Goal: Task Accomplishment & Management: Complete application form

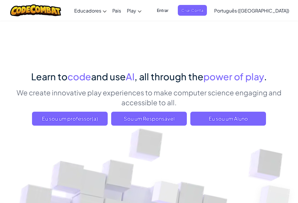
click at [207, 7] on span "Criar Conta" at bounding box center [192, 10] width 29 height 11
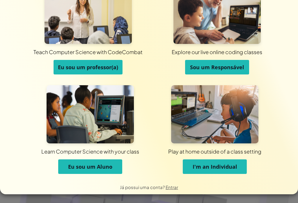
scroll to position [27, 0]
click at [71, 172] on button "Eu sou um Aluno" at bounding box center [90, 166] width 64 height 15
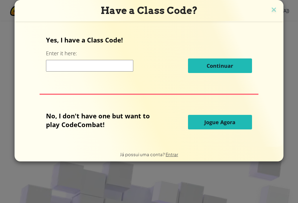
scroll to position [0, 0]
click at [101, 65] on input at bounding box center [89, 66] width 87 height 12
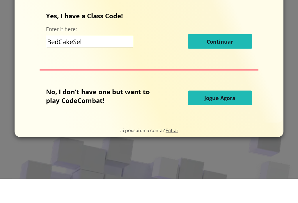
type input "BedCakeSell"
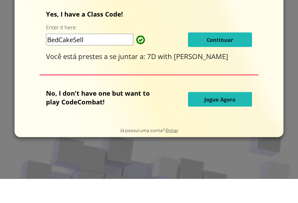
click at [240, 57] on button "Continuar" at bounding box center [220, 64] width 64 height 15
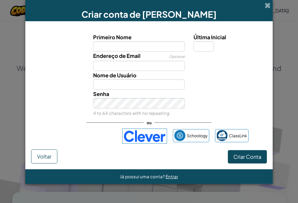
click at [149, 47] on input "Primeiro Nome" at bounding box center [139, 46] width 92 height 10
type input "Gabriela"
click at [199, 41] on label "Última Inicial" at bounding box center [230, 37] width 72 height 8
click at [199, 42] on input "Última Inicial" at bounding box center [204, 46] width 20 height 10
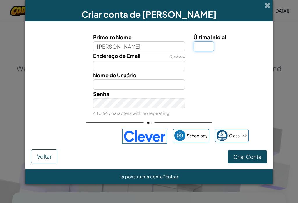
type input "Gabriela"
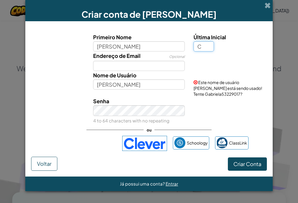
type input "C"
click at [158, 67] on input "Endereço de Email" at bounding box center [139, 66] width 92 height 10
type input "GabrielaC"
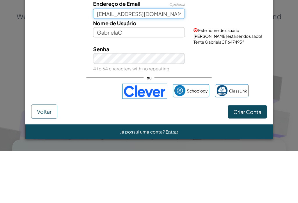
type input "gabrielacolsani8@gmail.com"
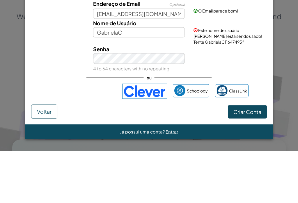
click at [277, 79] on div "Criar conta de Aluno Primeiro Nome Gabriela Última Inicial C Endereço de Email …" at bounding box center [149, 101] width 298 height 203
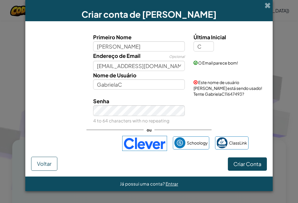
click at [279, 60] on div "Criar conta de Aluno Primeiro Nome Gabriela Última Inicial C Endereço de Email …" at bounding box center [149, 101] width 298 height 203
click at [253, 167] on span "Criar Conta" at bounding box center [247, 164] width 28 height 7
click at [212, 97] on span "Este nome de usuário já está sendo usado! Tente GabrielaC11647493?" at bounding box center [228, 88] width 69 height 17
click at [161, 46] on input "Gabriela" at bounding box center [139, 46] width 92 height 10
type input "Gabriela Romao"
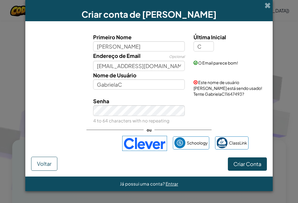
click at [286, 70] on div "Criar conta de Aluno Primeiro Nome Gabriela Romao Última Inicial C Endereço de …" at bounding box center [149, 101] width 298 height 203
type input "Gabriela RomaoC"
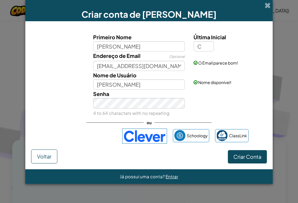
click at [247, 162] on button "Criar Conta" at bounding box center [247, 156] width 39 height 13
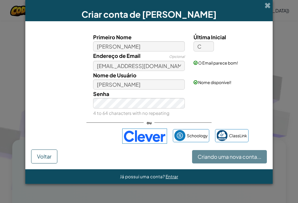
scroll to position [44, 0]
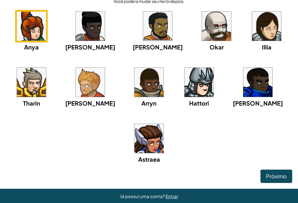
click at [252, 28] on img at bounding box center [266, 26] width 29 height 29
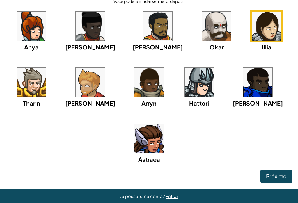
click at [151, 140] on img at bounding box center [148, 138] width 29 height 29
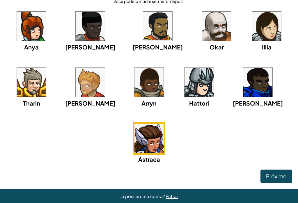
click at [280, 178] on span "Próximo" at bounding box center [276, 176] width 21 height 7
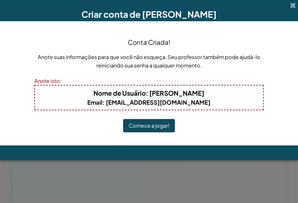
click at [162, 125] on button "Comece a jogar!" at bounding box center [149, 125] width 52 height 13
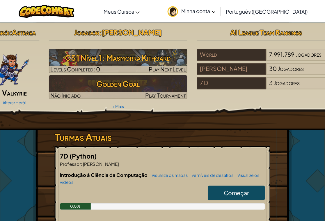
scroll to position [2, 0]
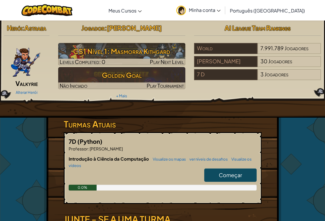
click at [231, 178] on span "Começar" at bounding box center [230, 175] width 23 height 7
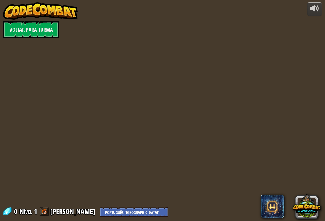
select select "pt-BR"
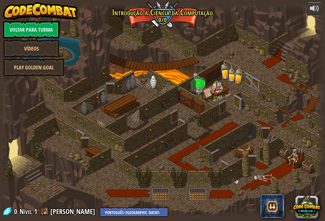
select select "pt-BR"
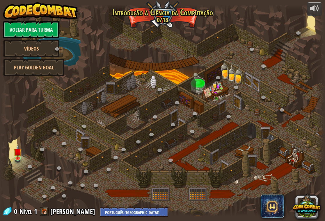
select select "pt-BR"
click at [26, 153] on div at bounding box center [162, 110] width 325 height 212
click at [19, 157] on img at bounding box center [18, 152] width 8 height 14
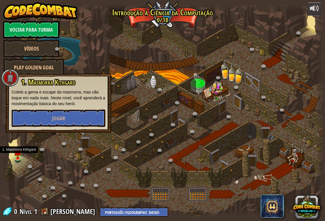
click at [73, 121] on button "Jogar" at bounding box center [59, 118] width 94 height 17
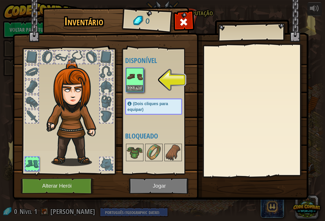
click at [37, 180] on button "Alterar Herói" at bounding box center [58, 186] width 74 height 16
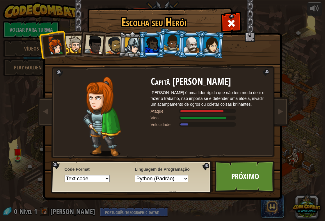
click at [213, 38] on div at bounding box center [211, 44] width 16 height 17
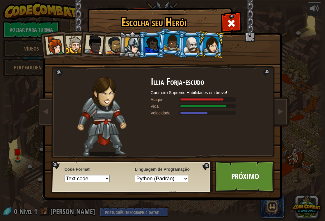
click at [196, 43] on div at bounding box center [191, 45] width 15 height 16
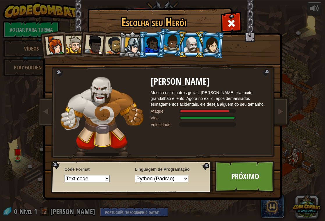
click at [156, 47] on div at bounding box center [152, 45] width 15 height 16
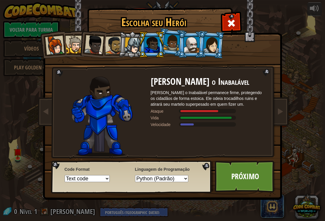
click at [136, 45] on div at bounding box center [133, 46] width 17 height 17
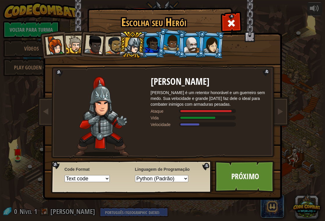
click at [118, 45] on div at bounding box center [114, 45] width 18 height 18
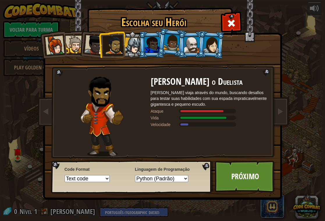
click at [95, 46] on div at bounding box center [93, 44] width 19 height 19
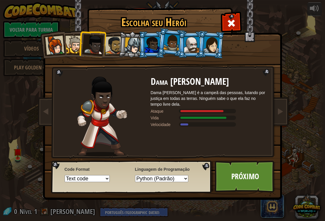
click at [68, 49] on div at bounding box center [74, 45] width 18 height 18
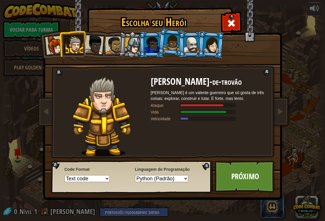
click at [54, 48] on div at bounding box center [54, 45] width 19 height 19
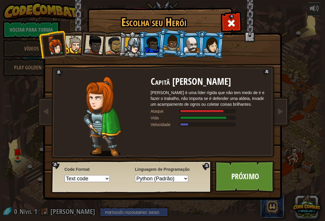
click at [207, 43] on div at bounding box center [211, 44] width 16 height 17
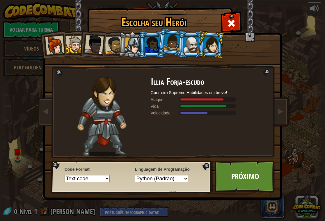
click at [195, 42] on div at bounding box center [191, 45] width 15 height 16
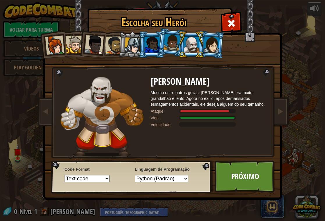
click at [208, 47] on div at bounding box center [211, 44] width 16 height 17
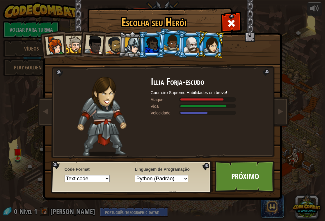
click at [248, 171] on link "Próximo" at bounding box center [245, 177] width 61 height 32
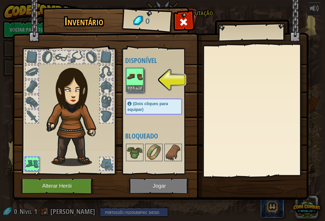
click at [26, 59] on div at bounding box center [32, 57] width 13 height 13
click at [140, 83] on img at bounding box center [135, 77] width 16 height 16
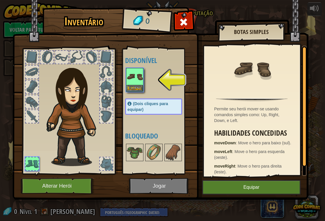
click at [233, 184] on button "Equipar" at bounding box center [251, 187] width 98 height 15
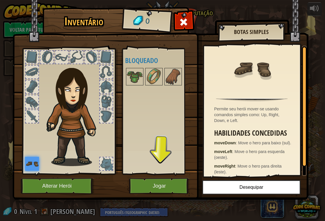
click at [139, 76] on img at bounding box center [135, 77] width 16 height 16
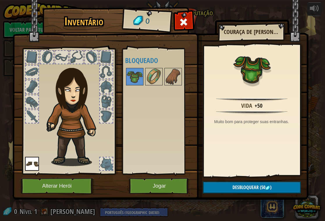
click at [283, 188] on button "Desbloquear (50 )" at bounding box center [252, 188] width 98 height 12
click at [33, 59] on div at bounding box center [32, 57] width 13 height 13
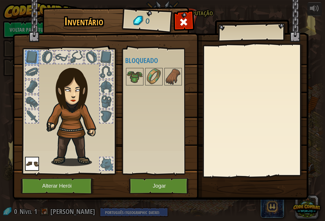
click at [31, 79] on div at bounding box center [69, 110] width 96 height 131
click at [31, 74] on div at bounding box center [32, 72] width 13 height 13
click at [29, 91] on div at bounding box center [32, 87] width 13 height 13
click at [30, 104] on div at bounding box center [32, 101] width 13 height 13
click at [31, 117] on div at bounding box center [32, 116] width 13 height 13
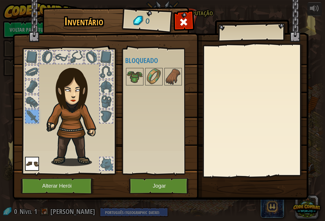
click at [172, 191] on button "Jogar" at bounding box center [159, 186] width 61 height 16
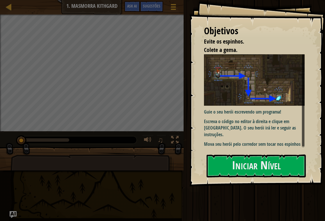
click at [284, 165] on button "Iniciar Nível" at bounding box center [256, 166] width 99 height 23
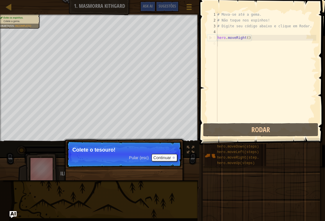
click at [169, 160] on button "Continuar" at bounding box center [165, 158] width 26 height 8
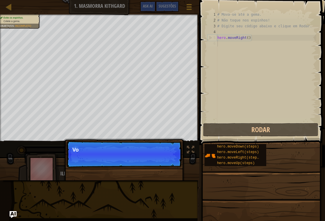
scroll to position [3, 0]
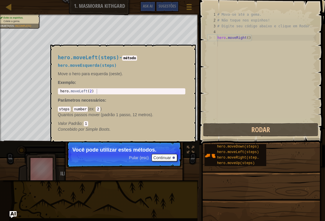
click at [224, 151] on span "hero.moveLeft(steps)" at bounding box center [238, 152] width 42 height 4
click at [248, 184] on span at bounding box center [262, 224] width 122 height 172
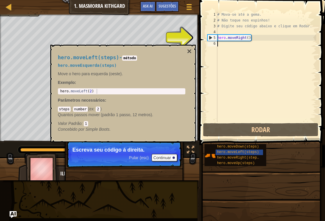
click at [187, 56] on button "×" at bounding box center [189, 51] width 5 height 8
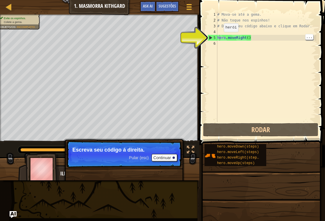
click at [211, 38] on div "5" at bounding box center [213, 38] width 10 height 6
type textarea "hero.moveRight()"
click at [205, 35] on span at bounding box center [263, 64] width 130 height 162
click at [258, 77] on div "# Mova-se até a gema. # Não toque nos espinhos! # Digite seu código abaixo e cl…" at bounding box center [266, 73] width 100 height 122
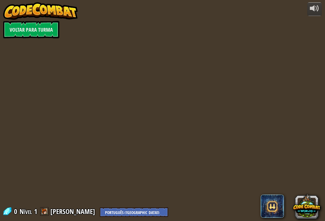
select select "pt-BR"
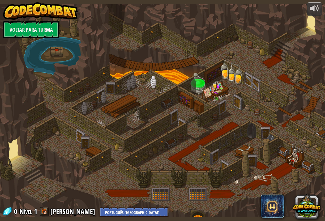
select select "pt-BR"
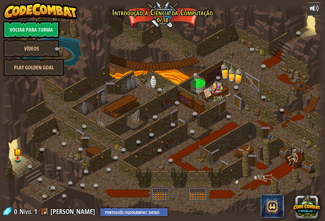
select select "pt-BR"
click at [17, 157] on img at bounding box center [18, 152] width 8 height 14
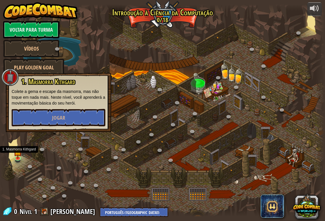
click at [24, 127] on button "Jogar" at bounding box center [59, 117] width 94 height 17
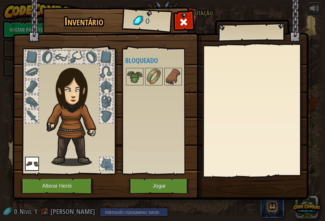
click at [179, 179] on button "Jogar" at bounding box center [159, 186] width 61 height 16
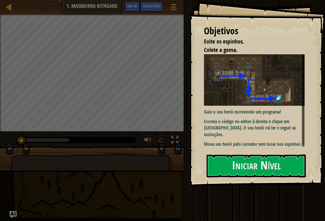
click at [267, 171] on button "Iniciar Nível" at bounding box center [256, 166] width 99 height 23
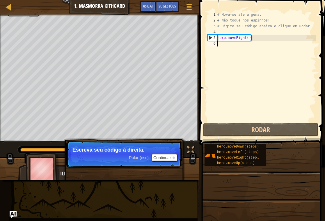
click at [162, 158] on button "Continuar" at bounding box center [165, 158] width 26 height 8
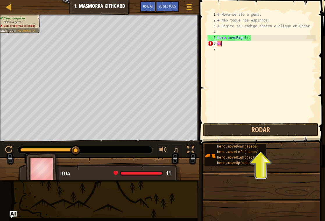
scroll to position [3, 0]
type textarea "d"
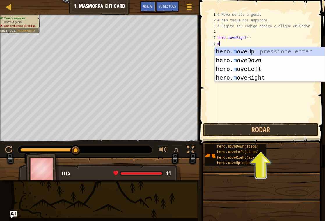
type textarea "mo"
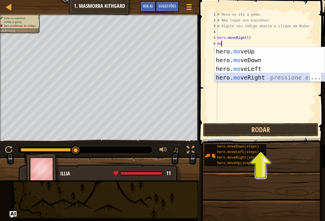
click at [277, 79] on div "hero. mo veUp pressione enter hero. mo veDown pressione enter hero. mo veLeft p…" at bounding box center [270, 73] width 110 height 52
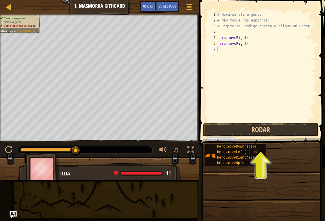
click at [266, 125] on button "Rodar" at bounding box center [260, 129] width 115 height 13
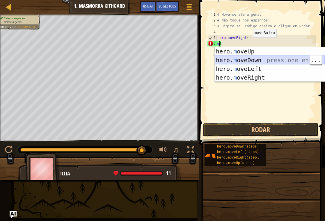
click at [279, 61] on div "hero. m oveUp pressione enter hero. m oveDown pressione enter hero. m oveLeft p…" at bounding box center [270, 73] width 110 height 52
type textarea "hero.moveDown()"
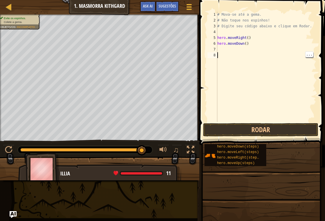
click at [227, 61] on div "# Mova-se até a gema. # Não toque nos espinhos! # Digite seu código abaixo e cl…" at bounding box center [266, 73] width 100 height 122
click at [232, 53] on div "# Mova-se até a gema. # Não toque nos espinhos! # Digite seu código abaixo e cl…" at bounding box center [266, 73] width 100 height 122
click at [215, 49] on div "7" at bounding box center [213, 50] width 10 height 6
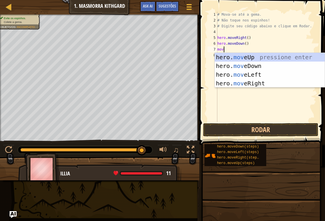
type textarea "move"
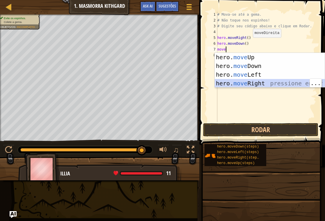
click at [277, 84] on div "hero. move Up pressione enter hero. move Down pressione enter hero. move Left p…" at bounding box center [270, 79] width 110 height 52
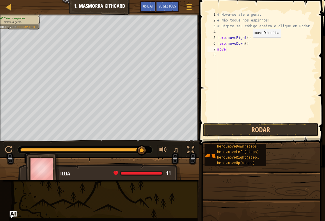
scroll to position [3, 0]
click at [250, 134] on button "Rodar" at bounding box center [260, 129] width 115 height 13
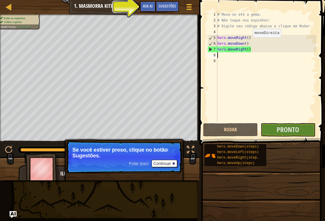
click at [172, 159] on p "Se você estiver preso, clique no botão Sugestões." at bounding box center [123, 153] width 103 height 12
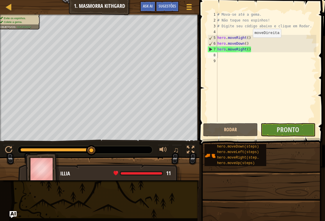
click at [290, 129] on span "Pronto" at bounding box center [288, 129] width 22 height 9
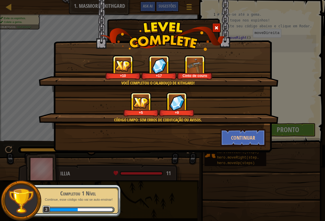
click at [241, 34] on div at bounding box center [163, 36] width 218 height 29
click at [274, 104] on div "Código Limpo: sem erros de codificação ou avisos. +5 +9" at bounding box center [159, 110] width 240 height 37
click at [250, 138] on button "Continuar" at bounding box center [243, 137] width 45 height 17
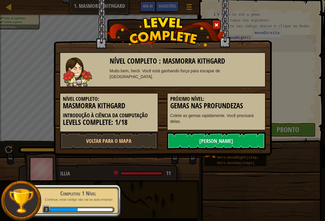
click at [251, 140] on link "Próximo Nível" at bounding box center [216, 140] width 99 height 17
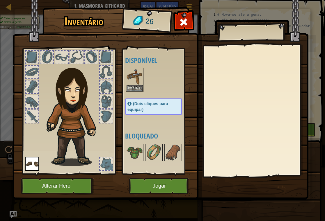
click at [169, 178] on img at bounding box center [161, 94] width 296 height 211
click at [163, 183] on button "Jogar" at bounding box center [159, 186] width 61 height 16
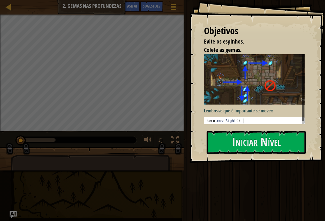
click at [196, 109] on div "Objetivos Evite os espinhos. Colete as gemas. Lembre-se que é importante se mov…" at bounding box center [257, 81] width 136 height 163
click at [267, 142] on button "Iniciar Nível" at bounding box center [256, 142] width 99 height 23
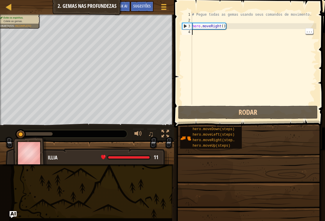
click at [194, 36] on div "# Pegue todas as gemas usando seus comandos de movimento. hero . moveRight ( )" at bounding box center [253, 64] width 125 height 105
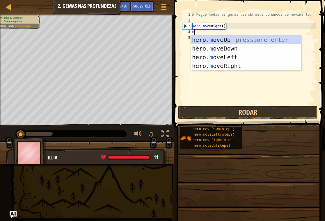
scroll to position [3, 0]
type textarea "mo"
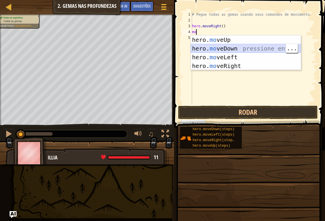
click at [257, 47] on div "hero. mo veUp pressione enter hero. mo veDown pressione enter hero. mo veLeft p…" at bounding box center [246, 62] width 110 height 52
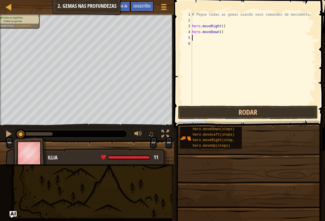
type textarea "m"
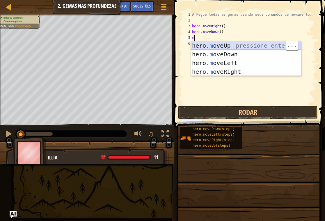
click at [258, 48] on div "hero. m oveUp pressione enter hero. m oveDown pressione enter hero. m oveLeft p…" at bounding box center [246, 67] width 110 height 52
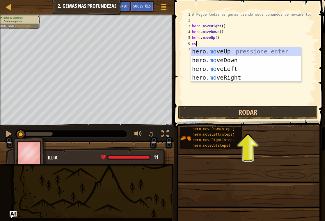
scroll to position [3, 0]
type textarea "move"
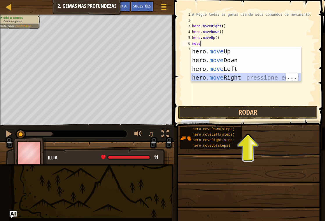
click at [253, 76] on div "hero. move Up pressione enter hero. move Down pressione enter hero. move Left p…" at bounding box center [246, 73] width 110 height 52
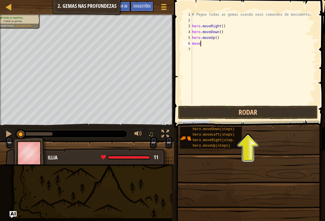
scroll to position [3, 0]
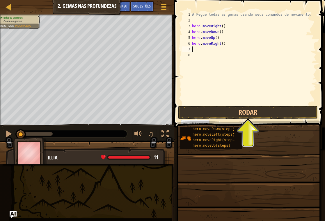
type textarea "m"
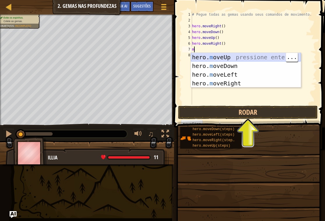
click at [233, 58] on div "hero. m oveUp pressione enter hero. m oveDown pressione enter hero. m oveLeft p…" at bounding box center [246, 79] width 110 height 52
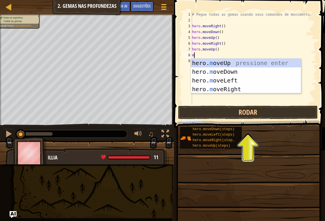
type textarea "mo"
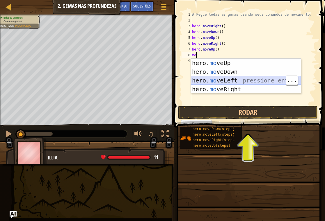
click at [233, 81] on div "hero. mo veUp pressione enter hero. mo veDown pressione enter hero. mo veLeft p…" at bounding box center [246, 85] width 110 height 52
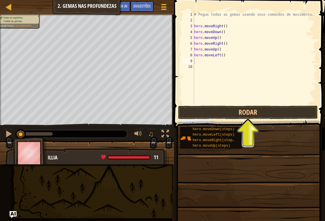
click at [281, 114] on button "Rodar" at bounding box center [248, 112] width 140 height 13
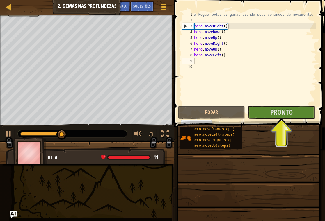
click at [278, 113] on span "Pronto" at bounding box center [281, 112] width 22 height 9
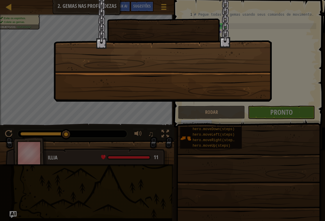
click at [272, 52] on div at bounding box center [162, 110] width 325 height 221
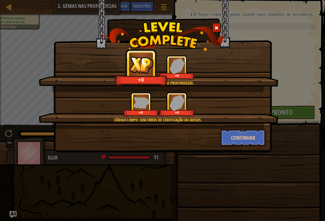
click at [251, 137] on button "Continuar" at bounding box center [243, 137] width 45 height 17
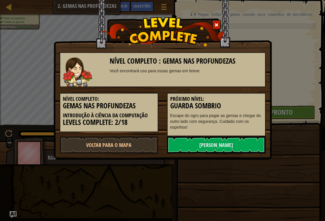
click at [231, 148] on link "Próximo Nível" at bounding box center [216, 144] width 99 height 17
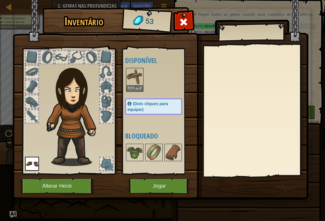
click at [29, 56] on div at bounding box center [32, 57] width 13 height 13
click at [27, 57] on div at bounding box center [32, 57] width 13 height 13
click at [137, 83] on img at bounding box center [135, 77] width 16 height 16
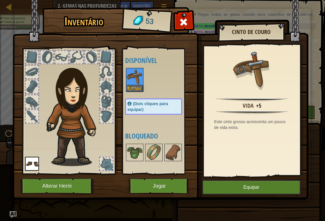
click at [233, 184] on button "Equipar" at bounding box center [251, 187] width 98 height 15
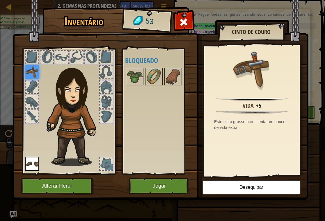
click at [27, 71] on img at bounding box center [32, 72] width 14 height 14
click at [130, 72] on img at bounding box center [135, 77] width 16 height 16
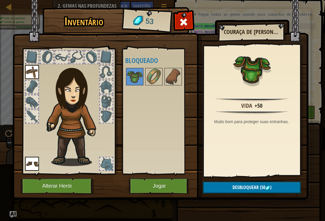
click at [266, 185] on button "Desbloquear (50 )" at bounding box center [252, 188] width 98 height 12
click at [258, 185] on button "Confirmar" at bounding box center [252, 188] width 98 height 12
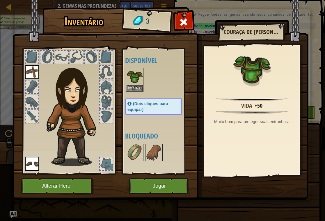
click at [136, 85] on button "Equipar" at bounding box center [135, 88] width 16 height 6
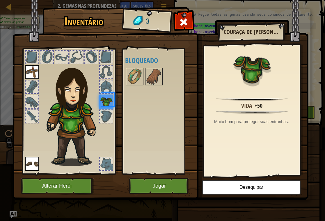
click at [155, 111] on div "Disponível Equipar Equipar Equipar (Dois cliques para equipar) Bloqueado" at bounding box center [159, 111] width 69 height 121
click at [107, 114] on div at bounding box center [106, 116] width 13 height 13
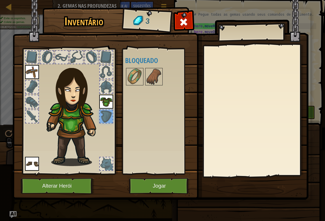
click at [155, 183] on button "Jogar" at bounding box center [159, 186] width 61 height 16
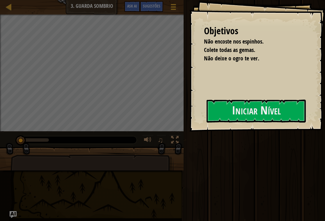
click at [175, 112] on div "Objetivos Não encoste nos espinhos. Colete todas as gemas. Não deixe o ogro te …" at bounding box center [162, 110] width 325 height 221
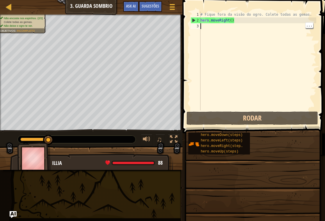
click at [222, 31] on div "# Fique fora da visão do ogro. Colete todas as gemas. hero . moveRight ( )" at bounding box center [257, 67] width 117 height 111
type textarea "m"
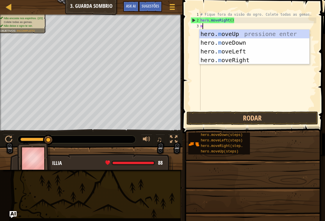
scroll to position [3, 0]
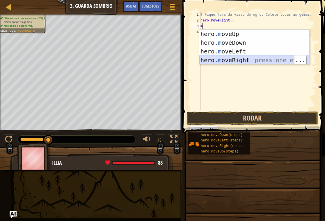
click at [253, 61] on div "hero. m oveUp pressione enter hero. m oveDown pressione enter hero. m oveLeft p…" at bounding box center [254, 56] width 110 height 52
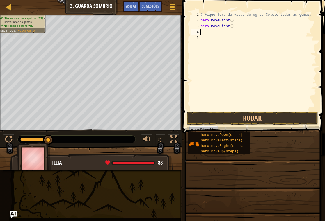
click at [268, 50] on div "# Fique fora da visão do ogro. Colete todas as gemas. hero . moveRight ( ) hero…" at bounding box center [257, 67] width 117 height 111
click at [295, 118] on button "Rodar" at bounding box center [253, 118] width 132 height 13
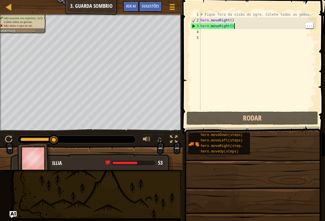
click at [249, 29] on div "# Fique fora da visão do ogro. Colete todas as gemas. hero . moveRight ( ) hero…" at bounding box center [257, 67] width 117 height 111
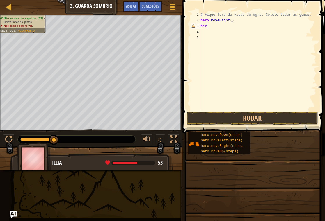
type textarea "h"
type textarea "m"
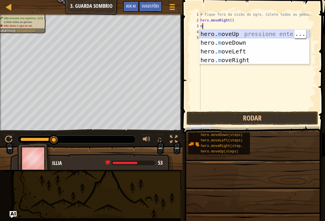
click at [259, 36] on div "hero. m oveUp pressione enter hero. m oveDown pressione enter hero. m oveLeft p…" at bounding box center [254, 56] width 110 height 52
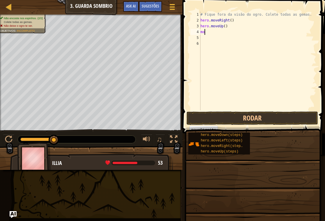
type textarea "m"
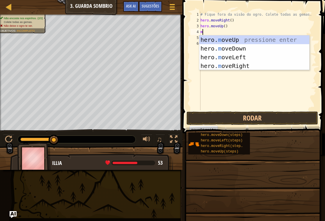
type textarea "mo"
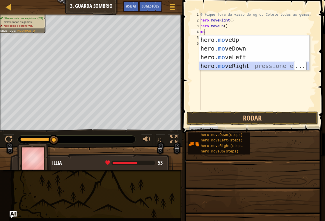
click at [251, 64] on div "hero. mo veUp pressione enter hero. mo veDown pressione enter hero. mo veLeft p…" at bounding box center [254, 62] width 110 height 52
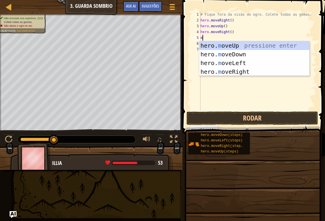
type textarea "mo"
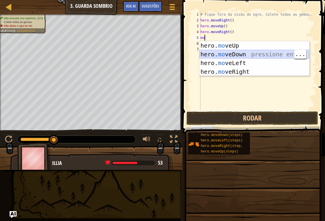
click at [260, 56] on div "hero. mo veUp pressione enter hero. mo veDown pressione enter hero. mo veLeft p…" at bounding box center [254, 67] width 110 height 52
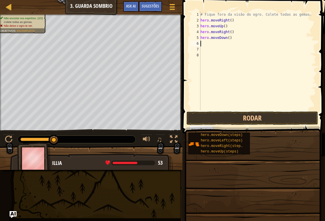
type textarea "mo"
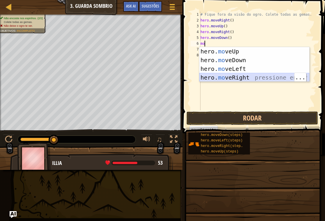
click at [251, 78] on div "hero. mo veUp pressione enter hero. mo veDown pressione enter hero. mo veLeft p…" at bounding box center [254, 73] width 110 height 52
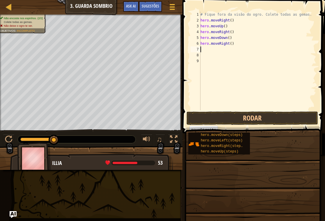
click at [291, 120] on button "Rodar" at bounding box center [253, 118] width 132 height 13
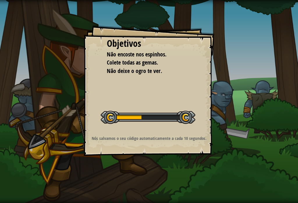
click at [249, 41] on div "Objetivos Não encoste nos espinhos. Colete todas as gemas. Não deixe o ogro te …" at bounding box center [149, 101] width 298 height 203
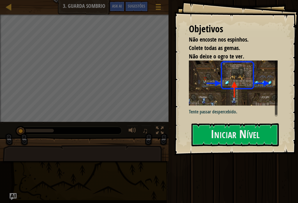
click at [252, 132] on button "Iniciar Nível" at bounding box center [234, 134] width 87 height 23
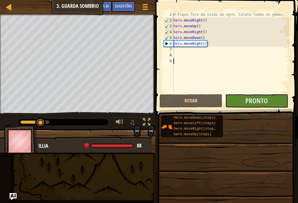
click at [250, 100] on span "Pronto" at bounding box center [256, 100] width 22 height 9
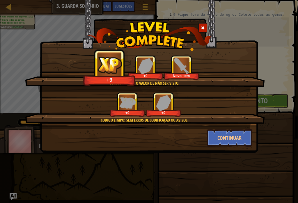
click at [239, 139] on button "Continuar" at bounding box center [229, 137] width 45 height 17
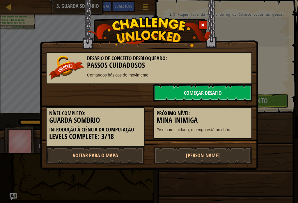
click at [237, 156] on link "[PERSON_NAME]" at bounding box center [202, 155] width 99 height 17
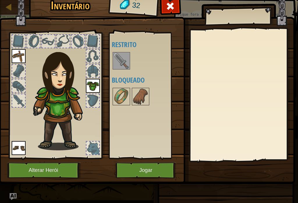
click at [157, 171] on button "Jogar" at bounding box center [146, 170] width 61 height 16
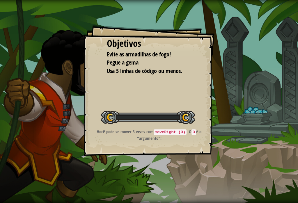
click at [153, 167] on div "Objetivos Evite as armadilhas de fogo! Pegue a gema Usa 5 linhas de código ou m…" at bounding box center [149, 101] width 298 height 203
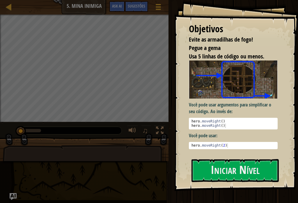
click at [261, 169] on button "Iniciar Nível" at bounding box center [234, 170] width 87 height 23
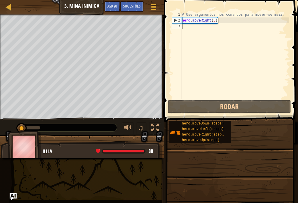
click at [233, 10] on span at bounding box center [231, 52] width 139 height 139
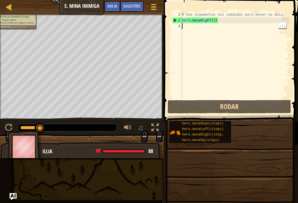
click at [205, 29] on div "# Use argumentos nos comandos para mover-se mais. hero . moveRight ( 3 )" at bounding box center [235, 61] width 109 height 99
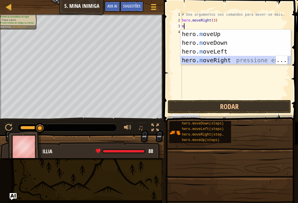
type textarea "mi"
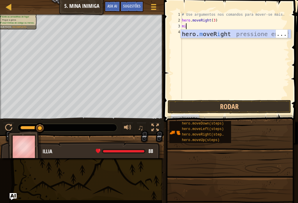
click at [234, 34] on div "hero. m oveR i ght pressione enter" at bounding box center [236, 43] width 110 height 26
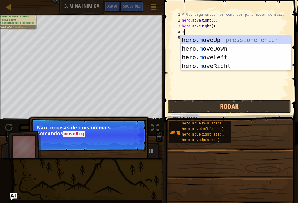
type textarea "mo"
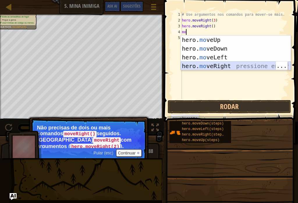
click at [237, 64] on div "hero. mo veUp pressione enter hero. mo veDown pressione enter hero. mo veLeft p…" at bounding box center [236, 62] width 110 height 52
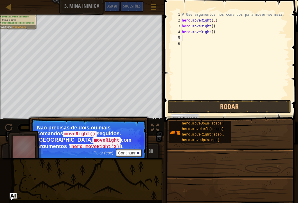
click at [251, 107] on button "Rodar" at bounding box center [229, 106] width 123 height 13
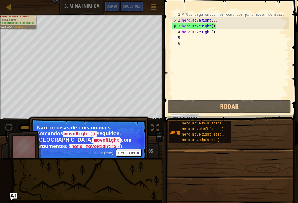
click at [213, 107] on button "Rodar" at bounding box center [229, 106] width 123 height 13
click at [246, 106] on button "Rodar" at bounding box center [229, 106] width 123 height 13
click at [129, 149] on button "Continuar" at bounding box center [129, 153] width 26 height 8
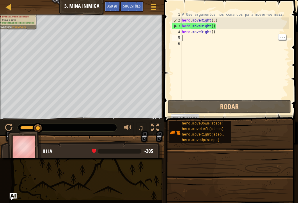
click at [221, 34] on div "# Use argumentos nos comandos para mover-se mais. hero . moveRight ( 3 ) hero .…" at bounding box center [235, 61] width 109 height 99
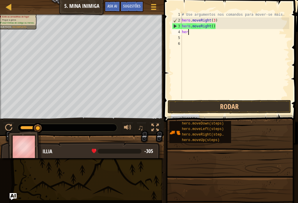
type textarea "h"
click at [239, 25] on div "# Use argumentos nos comandos para mover-se mais. hero . moveRight ( 3 ) hero .…" at bounding box center [235, 61] width 109 height 99
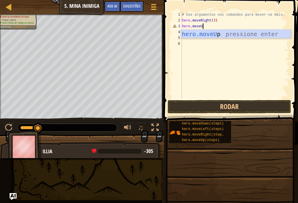
scroll to position [3, 1]
type textarea "hero.moveUp"
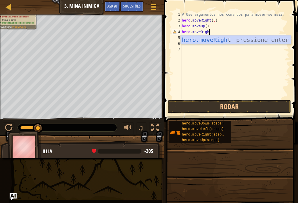
type textarea "hero.moveRight"
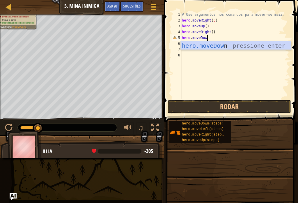
scroll to position [3, 2]
type textarea "hero.moveDown"
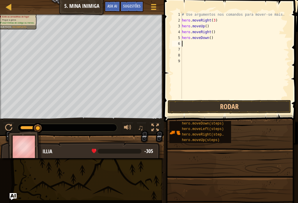
scroll to position [3, 0]
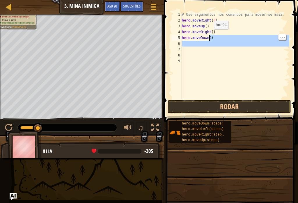
click at [210, 38] on div "# Use argumentos nos comandos para mover-se mais. hero . moveRight ( 3 ) hero .…" at bounding box center [235, 61] width 109 height 99
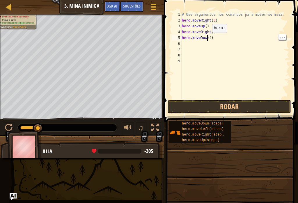
click at [208, 38] on div "# Use argumentos nos comandos para mover-se mais. hero . moveRight ( 3 ) hero .…" at bounding box center [235, 61] width 109 height 99
click at [210, 39] on div "# Use argumentos nos comandos para mover-se mais. hero . moveRight ( 3 ) hero .…" at bounding box center [235, 61] width 109 height 99
click at [210, 40] on div "# Use argumentos nos comandos para mover-se mais. hero . moveRight ( 3 ) hero .…" at bounding box center [235, 61] width 109 height 99
click at [211, 39] on div "# Use argumentos nos comandos para mover-se mais. hero . moveRight ( 3 ) hero .…" at bounding box center [235, 61] width 109 height 99
type textarea "hero.moveDown(3)"
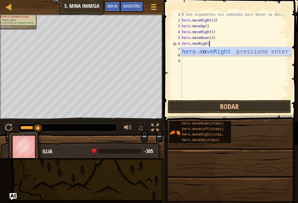
scroll to position [3, 2]
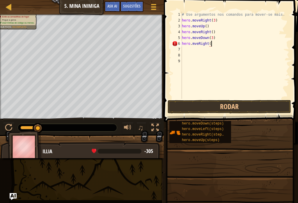
type textarea "hero.mveRight()"
type textarea "hero.mveRight(2)"
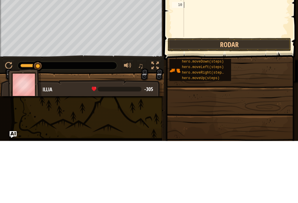
click at [230, 100] on button "Rodar" at bounding box center [229, 106] width 123 height 13
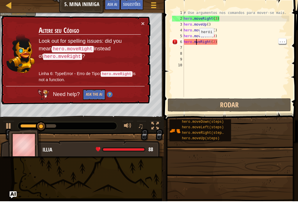
type textarea "hero.moveRight(2)"
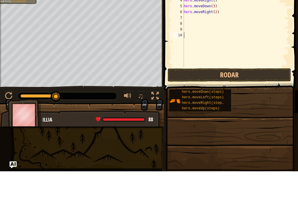
click at [239, 100] on button "Rodar" at bounding box center [229, 106] width 123 height 13
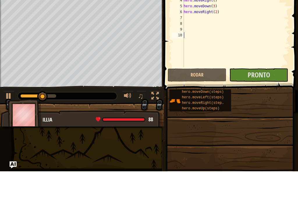
click at [272, 100] on button "Pronto" at bounding box center [258, 106] width 59 height 13
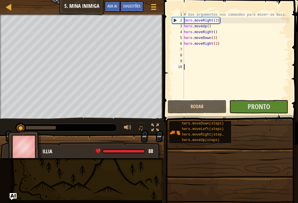
click at [260, 109] on span "Pronto" at bounding box center [259, 106] width 22 height 9
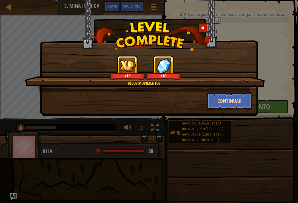
click at [228, 22] on div at bounding box center [149, 36] width 218 height 29
click at [236, 101] on button "Continuar" at bounding box center [229, 100] width 45 height 17
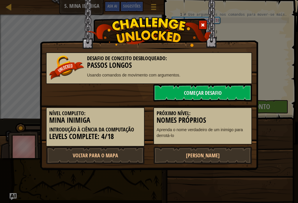
click at [229, 153] on link "[PERSON_NAME]" at bounding box center [202, 155] width 99 height 17
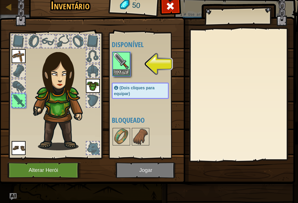
click at [123, 69] on img at bounding box center [121, 61] width 16 height 16
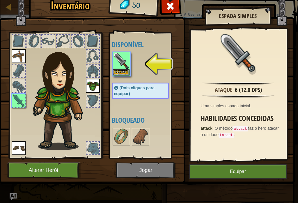
click at [246, 168] on button "Equipar" at bounding box center [238, 171] width 98 height 15
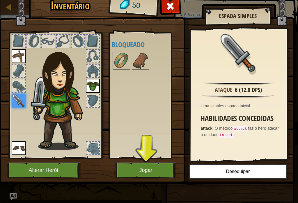
click at [170, 166] on button "Jogar" at bounding box center [146, 170] width 61 height 16
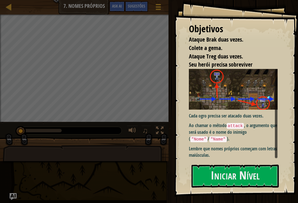
click at [256, 174] on button "Iniciar Nível" at bounding box center [234, 176] width 87 height 23
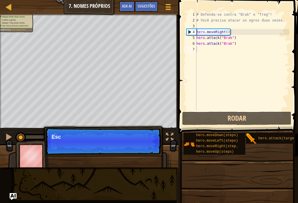
click at [249, 118] on button "Rodar" at bounding box center [236, 118] width 109 height 13
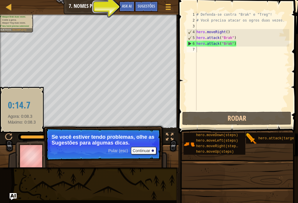
click at [149, 149] on button "Continuar" at bounding box center [144, 151] width 26 height 8
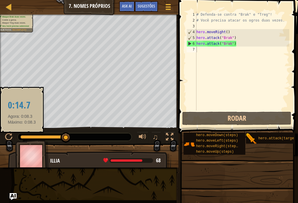
click at [152, 4] on span "Sugestões" at bounding box center [146, 6] width 17 height 6
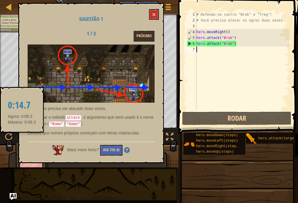
click at [147, 11] on div "Sugestão 1 1 / 3 Próximo Cada ogro precisa ser atacado duas vezes. Ao chamar o …" at bounding box center [91, 83] width 146 height 160
click at [155, 15] on span at bounding box center [154, 15] width 4 height 4
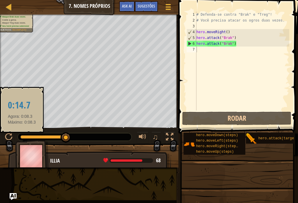
click at [154, 7] on span "Sugestões" at bounding box center [146, 6] width 17 height 6
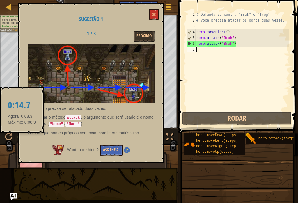
click at [151, 12] on button at bounding box center [154, 14] width 10 height 11
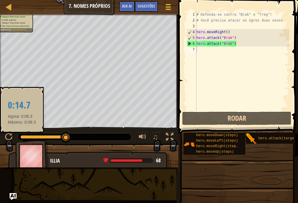
click at [169, 7] on span at bounding box center [168, 6] width 5 height 1
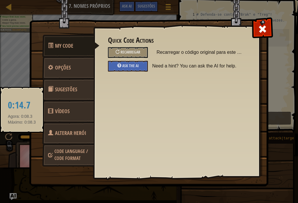
type textarea "hero.attack("Brak")"
click at [83, 66] on link "Opções" at bounding box center [68, 67] width 52 height 23
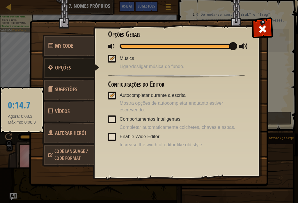
scroll to position [5, 0]
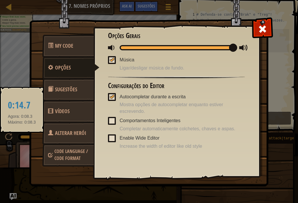
click at [261, 27] on span at bounding box center [262, 28] width 9 height 9
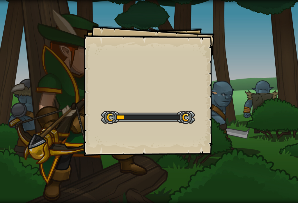
select select "pt-BR"
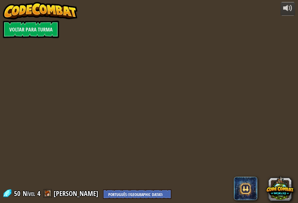
select select "pt-BR"
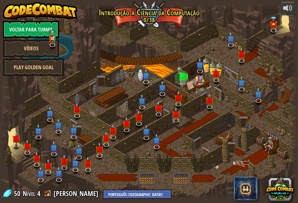
select select "pt-BR"
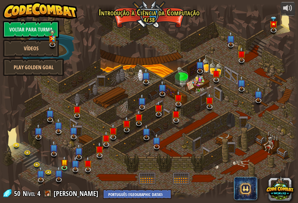
select select "pt-BR"
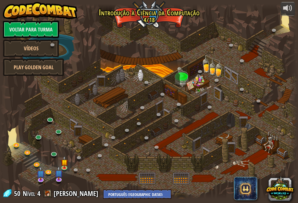
click at [26, 26] on link "Voltar para Turma" at bounding box center [31, 29] width 56 height 17
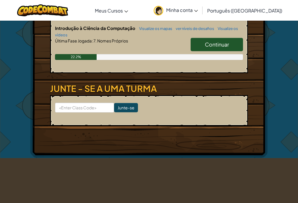
scroll to position [104, 0]
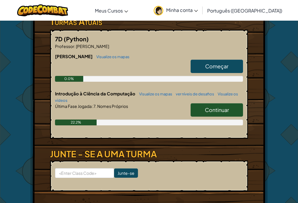
click at [214, 69] on link "Começar" at bounding box center [217, 66] width 52 height 13
select select "pt-BR"
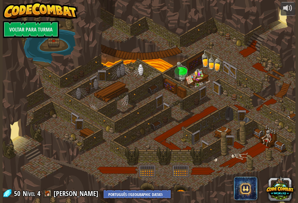
select select "pt-BR"
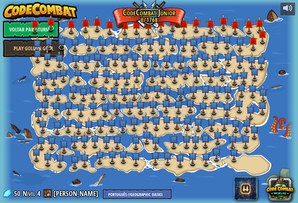
select select "pt-BR"
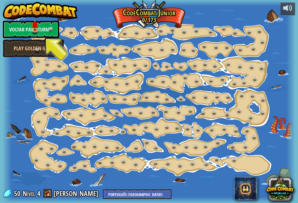
click at [34, 31] on link at bounding box center [36, 30] width 12 height 9
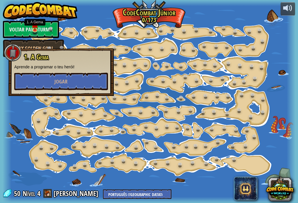
click at [32, 81] on button "Jogar" at bounding box center [61, 81] width 94 height 17
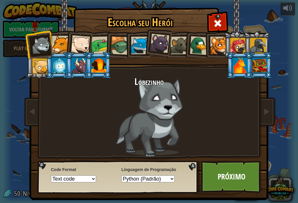
click at [60, 46] on div at bounding box center [61, 45] width 18 height 18
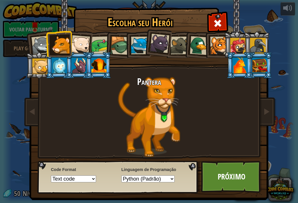
click at [83, 42] on div at bounding box center [80, 44] width 19 height 19
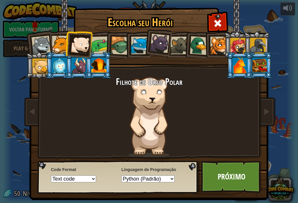
click at [108, 42] on li at bounding box center [118, 45] width 28 height 28
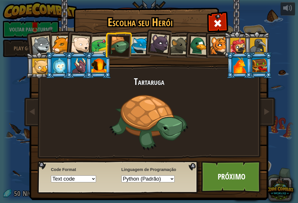
click at [98, 42] on div at bounding box center [100, 45] width 18 height 18
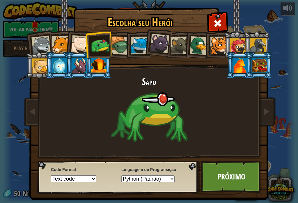
click at [118, 43] on div at bounding box center [120, 45] width 19 height 19
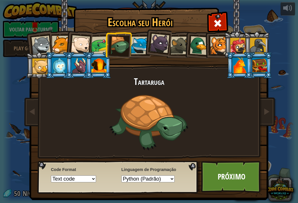
click at [143, 46] on div at bounding box center [140, 46] width 18 height 18
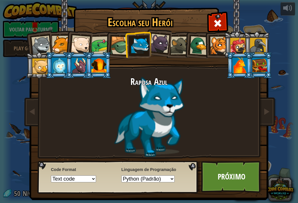
click at [160, 40] on div at bounding box center [159, 43] width 19 height 19
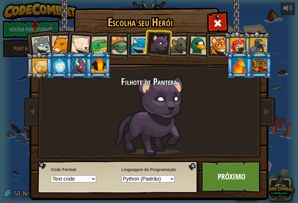
click at [181, 43] on div at bounding box center [180, 46] width 18 height 18
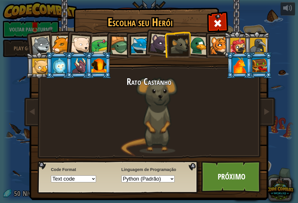
click at [201, 45] on div at bounding box center [199, 45] width 19 height 19
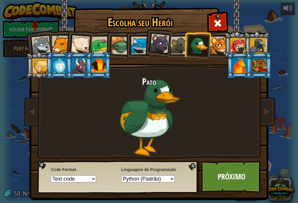
click at [221, 43] on div at bounding box center [219, 46] width 18 height 18
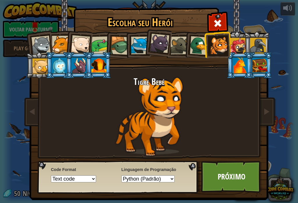
click at [240, 43] on div at bounding box center [238, 46] width 16 height 16
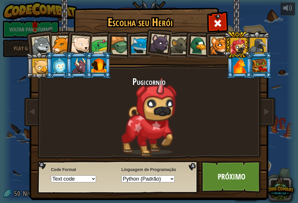
click at [251, 42] on div at bounding box center [258, 46] width 16 height 16
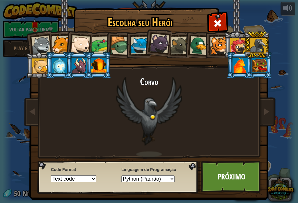
click at [41, 67] on div at bounding box center [40, 66] width 16 height 16
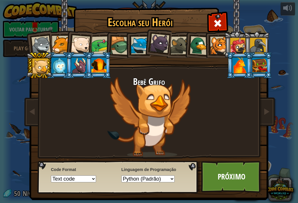
click at [63, 65] on div at bounding box center [59, 66] width 15 height 16
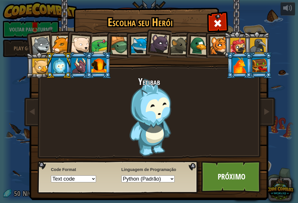
click at [237, 175] on link "Próximo" at bounding box center [231, 177] width 61 height 32
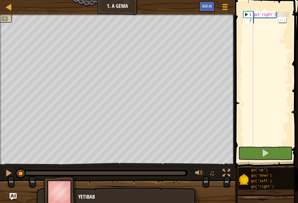
click at [260, 28] on div "go ( 'right' )" at bounding box center [270, 85] width 37 height 146
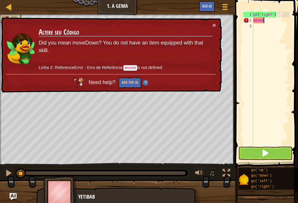
scroll to position [3, 0]
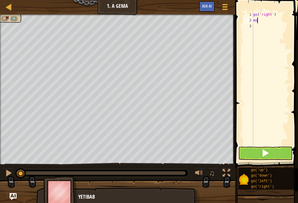
type textarea "m"
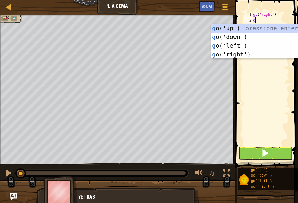
type textarea "go"
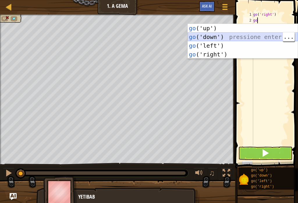
click at [254, 35] on div "go ('up') pressione enter go ('down') pressione enter go ('left') pressione ent…" at bounding box center [243, 50] width 110 height 52
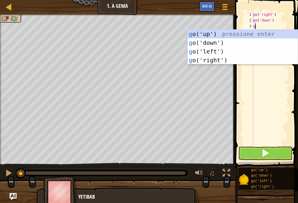
type textarea "go"
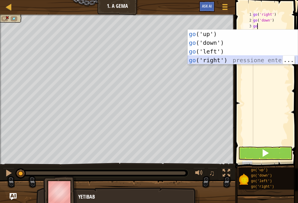
click at [230, 58] on div "go ('up') pressione enter go ('down') pressione enter go ('left') pressione ent…" at bounding box center [243, 56] width 110 height 52
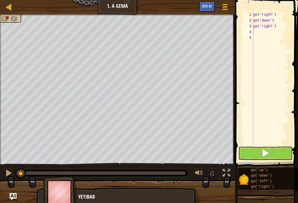
click at [274, 155] on button at bounding box center [265, 153] width 54 height 13
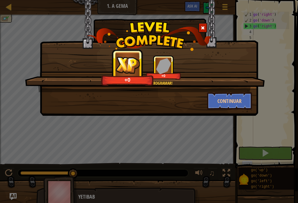
click at [245, 101] on button "Continuar" at bounding box center [229, 100] width 45 height 17
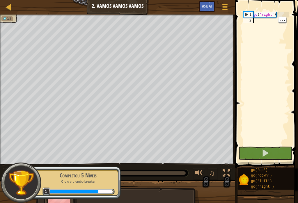
click at [258, 22] on div "go ( 'right' )" at bounding box center [270, 85] width 37 height 146
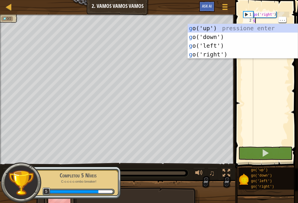
scroll to position [3, 0]
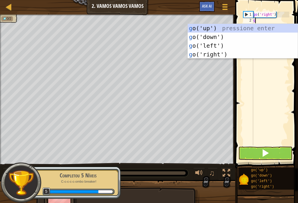
type textarea "go"
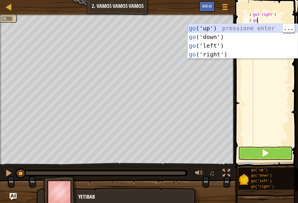
click at [247, 29] on div "go ('up') pressione enter go ('down') pressione enter go ('left') pressione ent…" at bounding box center [243, 50] width 110 height 52
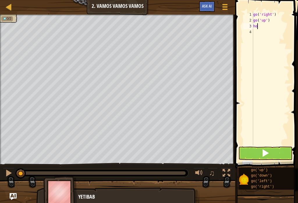
type textarea "h"
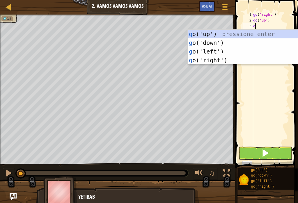
type textarea "go"
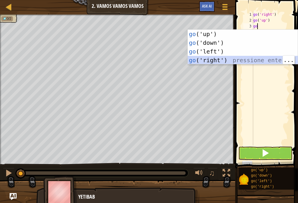
click at [258, 58] on div "go ('up') pressione enter go ('down') pressione enter go ('left') pressione ent…" at bounding box center [243, 56] width 110 height 52
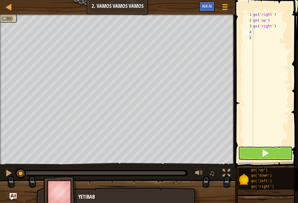
click at [275, 155] on button at bounding box center [265, 153] width 54 height 13
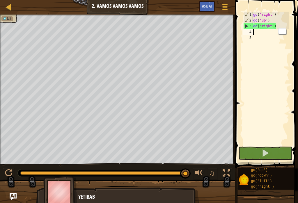
click at [261, 29] on div "go ( 'right' ) go ( 'up' ) go ( 'right' )" at bounding box center [270, 85] width 37 height 146
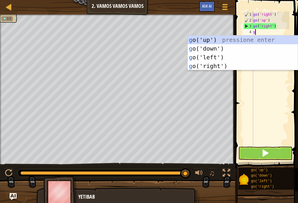
type textarea "go"
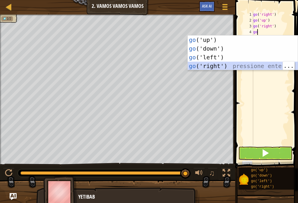
click at [221, 65] on div "go ('up') pressione enter go ('down') pressione enter go ('left') pressione ent…" at bounding box center [243, 62] width 110 height 52
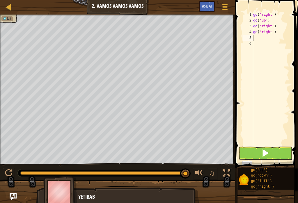
click at [271, 154] on button at bounding box center [265, 153] width 54 height 13
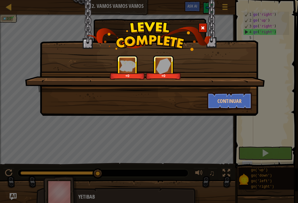
click at [242, 106] on button "Continuar" at bounding box center [229, 100] width 45 height 17
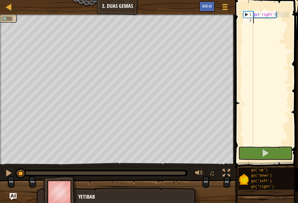
click at [269, 153] on button at bounding box center [265, 153] width 54 height 13
click at [260, 25] on div "go ( 'right' )" at bounding box center [270, 85] width 37 height 146
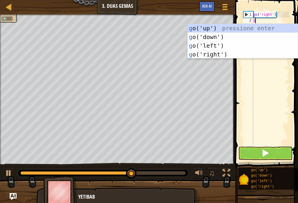
scroll to position [3, 0]
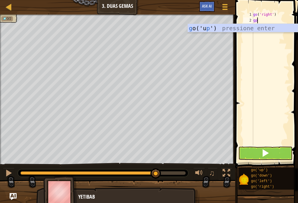
type textarea "g"
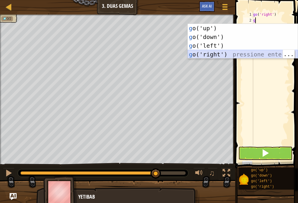
click at [237, 55] on div "g o('up') pressione enter g o('down') pressione enter g o('left') pressione ent…" at bounding box center [243, 50] width 110 height 52
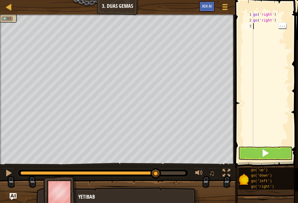
click at [260, 25] on div "go ( 'right' ) go ( 'right' )" at bounding box center [270, 85] width 37 height 146
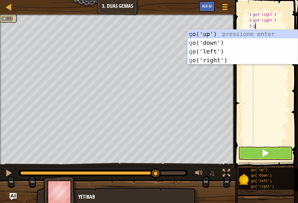
type textarea "go"
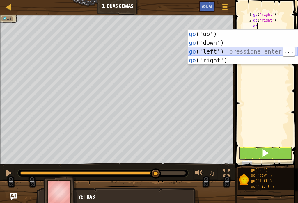
click at [254, 56] on div "go ('up') pressione enter go ('down') pressione enter go ('left') pressione ent…" at bounding box center [243, 56] width 110 height 52
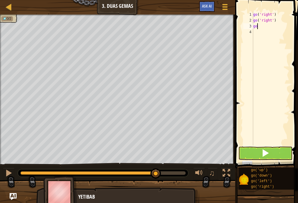
type textarea "g"
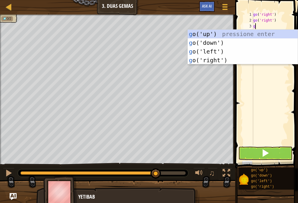
type textarea "go"
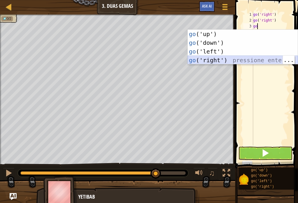
click at [242, 61] on div "go ('up') pressione enter go ('down') pressione enter go ('left') pressione ent…" at bounding box center [243, 56] width 110 height 52
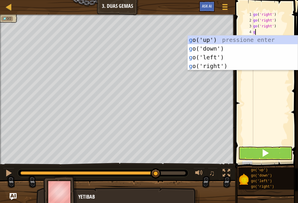
type textarea "go"
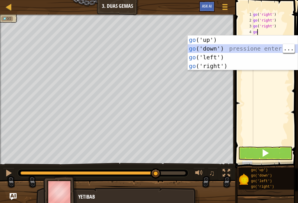
click at [232, 50] on div "go ('up') pressione enter go ('down') pressione enter go ('left') pressione ent…" at bounding box center [243, 62] width 110 height 52
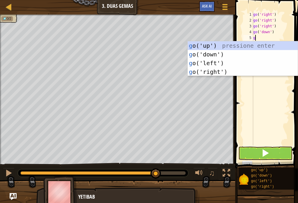
type textarea "go"
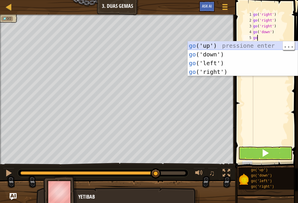
click at [244, 44] on div "go ('up') pressione enter go ('down') pressione enter go ('left') pressione ent…" at bounding box center [243, 67] width 110 height 52
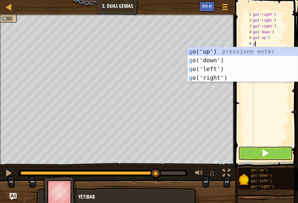
type textarea "go"
click at [248, 52] on div "go ('up') pressione enter go ('down') pressione enter go ('left') pressione ent…" at bounding box center [243, 73] width 110 height 52
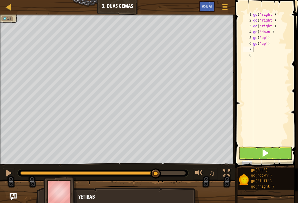
click at [269, 156] on button at bounding box center [265, 153] width 54 height 13
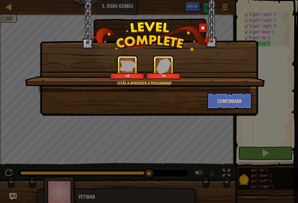
click at [228, 96] on button "Continuar" at bounding box center [229, 100] width 45 height 17
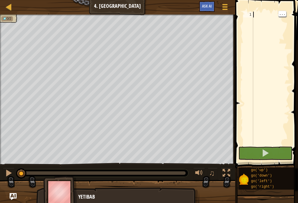
click at [261, 16] on div at bounding box center [270, 85] width 37 height 146
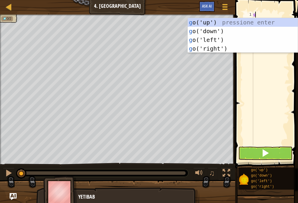
type textarea "go"
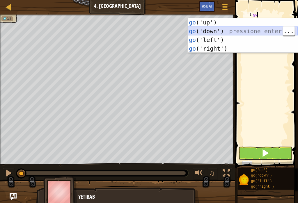
click at [227, 31] on div "go ('up') pressione enter go ('down') pressione enter go ('left') pressione ent…" at bounding box center [243, 44] width 110 height 52
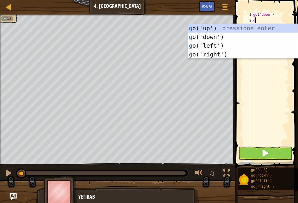
type textarea "go"
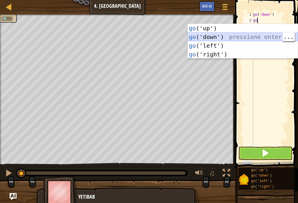
click at [235, 36] on div "go ('up') pressione enter go ('down') pressione enter go ('left') pressione ent…" at bounding box center [243, 50] width 110 height 52
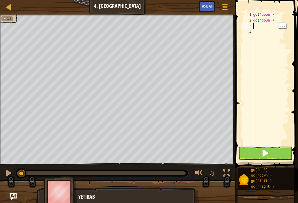
click at [259, 25] on div "go ( 'down' ) go ( 'down' )" at bounding box center [270, 85] width 37 height 146
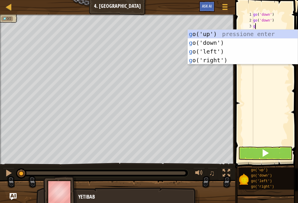
type textarea "go"
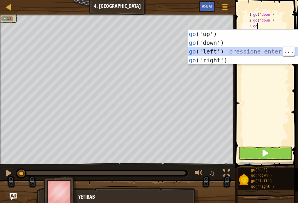
click at [243, 51] on div "go ('up') pressione enter go ('down') pressione enter go ('left') pressione ent…" at bounding box center [243, 56] width 110 height 52
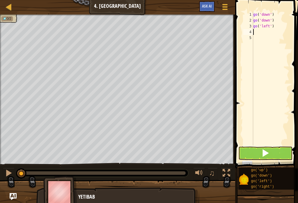
click at [277, 157] on button at bounding box center [265, 153] width 54 height 13
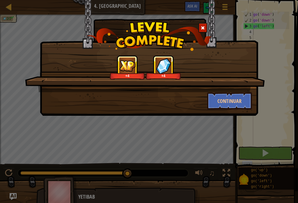
click at [237, 101] on button "Continuar" at bounding box center [229, 100] width 45 height 17
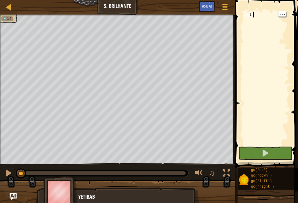
click at [258, 16] on div at bounding box center [270, 85] width 37 height 146
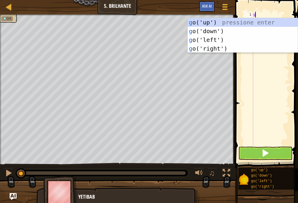
type textarea "go"
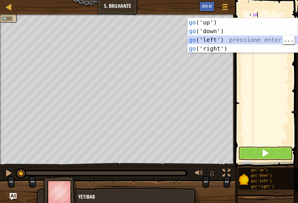
click at [228, 38] on div "go ('up') pressione enter go ('down') pressione enter go ('left') pressione ent…" at bounding box center [243, 44] width 110 height 52
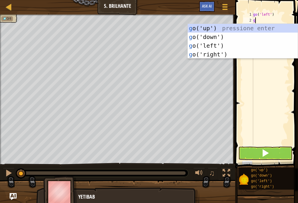
type textarea "go"
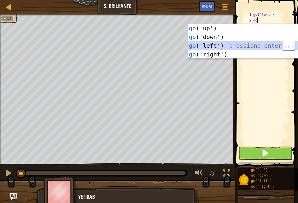
click at [228, 45] on div "go ('up') pressione enter go ('down') pressione enter go ('left') pressione ent…" at bounding box center [243, 50] width 110 height 52
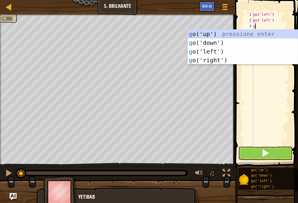
type textarea "go"
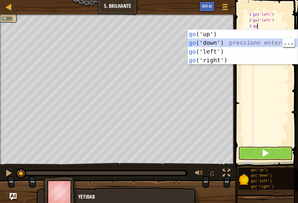
click at [245, 41] on div "go ('up') pressione enter go ('down') pressione enter go ('left') pressione ent…" at bounding box center [243, 56] width 110 height 52
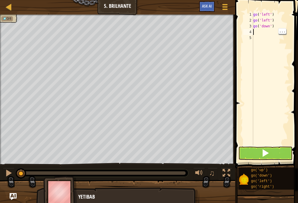
click at [259, 33] on div "go ( 'left' ) go ( 'left' ) go ( 'down' )" at bounding box center [270, 85] width 37 height 146
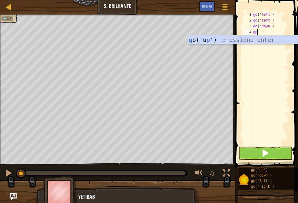
type textarea "g"
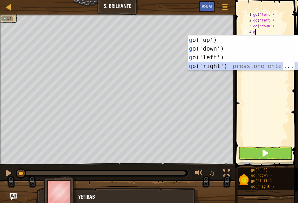
click at [246, 64] on div "g o('up') pressione enter g o('down') pressione enter g o('left') pressione ent…" at bounding box center [243, 62] width 110 height 52
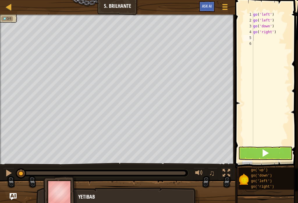
click at [274, 155] on button at bounding box center [265, 153] width 54 height 13
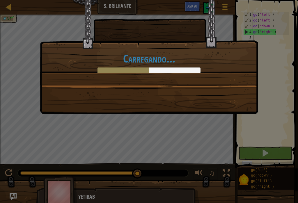
click at [277, 155] on div "Carregando..." at bounding box center [149, 101] width 298 height 203
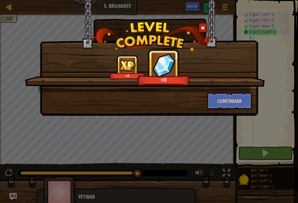
click at [244, 102] on button "Continuar" at bounding box center [229, 100] width 45 height 17
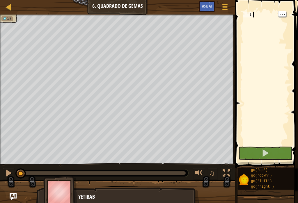
click at [256, 16] on div at bounding box center [270, 85] width 37 height 146
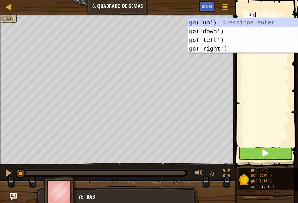
type textarea "go"
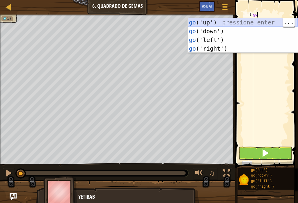
click at [231, 21] on div "go ('up') pressione enter go ('down') pressione enter go ('left') pressione ent…" at bounding box center [243, 44] width 110 height 52
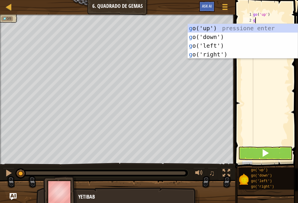
type textarea "go"
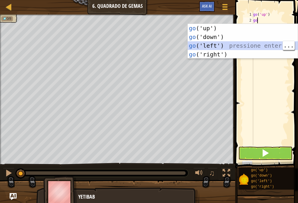
click at [214, 47] on div "go ('up') pressione enter go ('down') pressione enter go ('left') pressione ent…" at bounding box center [243, 50] width 110 height 52
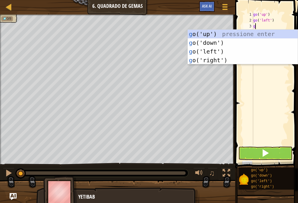
type textarea "go"
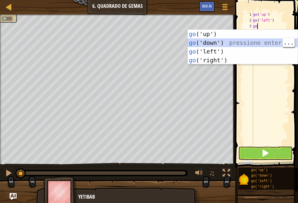
click at [214, 41] on div "go ('up') pressione enter go ('down') pressione enter go ('left') pressione ent…" at bounding box center [243, 56] width 110 height 52
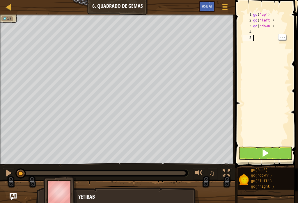
click at [260, 34] on div "go ( 'up' ) go ( 'left' ) go ( 'down' )" at bounding box center [270, 85] width 37 height 146
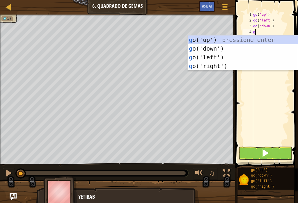
type textarea "go"
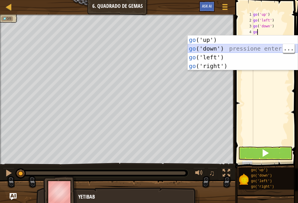
click at [228, 49] on div "go ('up') pressione enter go ('down') pressione enter go ('left') pressione ent…" at bounding box center [243, 62] width 110 height 52
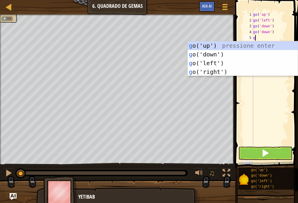
type textarea "go"
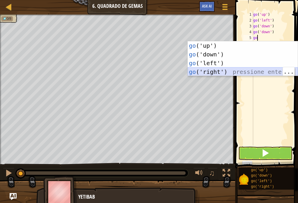
click at [237, 71] on div "go ('up') pressione enter go ('down') pressione enter go ('left') pressione ent…" at bounding box center [243, 67] width 110 height 52
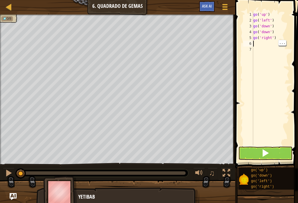
click at [258, 45] on div "go ( 'up' ) go ( 'left' ) go ( 'down' ) go ( 'down' ) go ( 'right' )" at bounding box center [270, 85] width 37 height 146
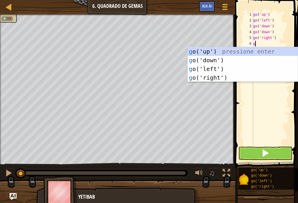
type textarea "go"
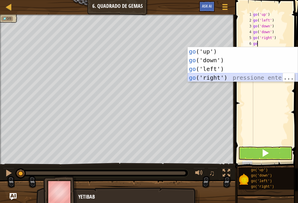
click at [249, 78] on div "go ('up') pressione enter go ('down') pressione enter go ('left') pressione ent…" at bounding box center [243, 73] width 110 height 52
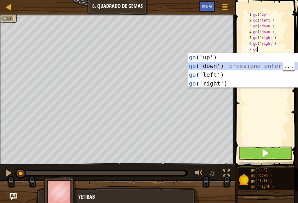
click at [247, 52] on div "7" at bounding box center [248, 50] width 10 height 6
type textarea "go"
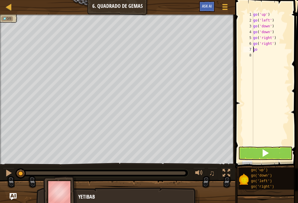
click at [243, 58] on div "1 2 3 4 5 6 7 8" at bounding box center [248, 79] width 10 height 134
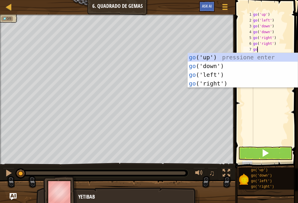
type textarea "g"
click at [253, 60] on div "g o('up') pressione enter g o('down') pressione enter g o('left') pressione ent…" at bounding box center [243, 79] width 110 height 52
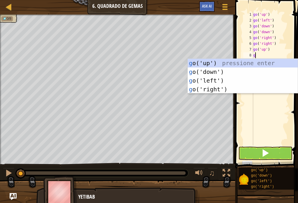
type textarea "go"
click at [258, 62] on div "go ('up') pressione enter go ('down') pressione enter go ('left') pressione ent…" at bounding box center [243, 85] width 110 height 52
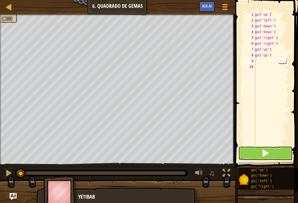
click at [272, 153] on button at bounding box center [265, 153] width 54 height 13
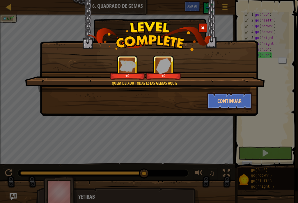
click at [239, 99] on button "Continuar" at bounding box center [229, 100] width 45 height 17
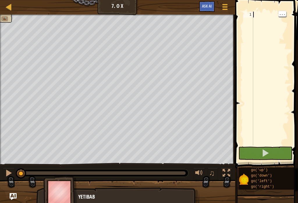
click at [256, 14] on div at bounding box center [270, 85] width 37 height 146
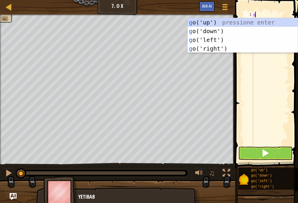
scroll to position [3, 0]
type textarea "go"
click at [246, 21] on div "go ('up') pressione enter go ('down') pressione enter go ('left') pressione ent…" at bounding box center [243, 44] width 110 height 52
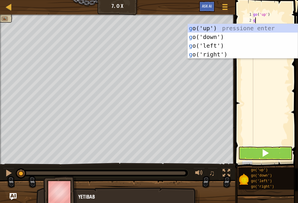
type textarea "go"
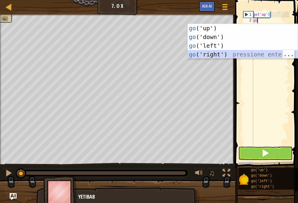
click at [227, 58] on div "go ('up') pressione enter go ('down') pressione enter go ('left') pressione ent…" at bounding box center [243, 50] width 110 height 52
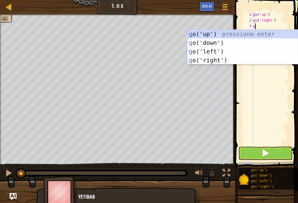
type textarea "go"
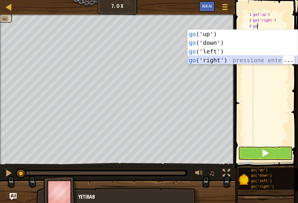
click at [240, 60] on div "go ('up') pressione enter go ('down') pressione enter go ('left') pressione ent…" at bounding box center [243, 56] width 110 height 52
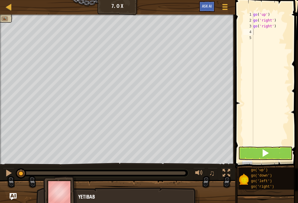
click at [274, 154] on button at bounding box center [265, 153] width 54 height 13
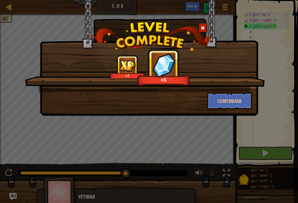
click at [240, 106] on button "Continuar" at bounding box center [229, 100] width 45 height 17
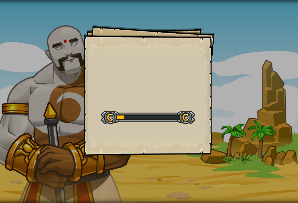
click at [240, 103] on div "Goals Start Level Erro ao carregar do servidor Você precisa de uma assinatura p…" at bounding box center [149, 101] width 298 height 203
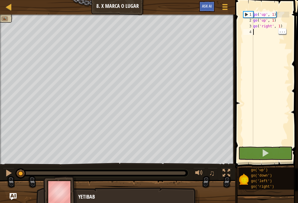
click at [260, 36] on div "go ( 'up' , 1 ) go ( 'up' , 1 ) go ( 'right' , 1 )" at bounding box center [270, 85] width 37 height 146
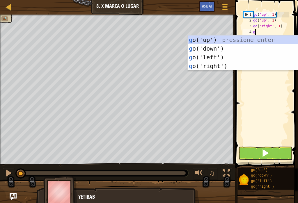
scroll to position [3, 0]
type textarea "go"
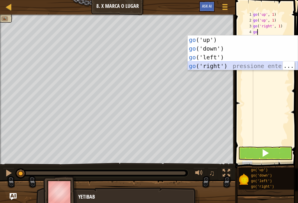
click at [228, 63] on div "go ('up') pressione enter go ('down') pressione enter go ('left') pressione ent…" at bounding box center [243, 62] width 110 height 52
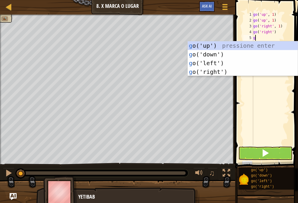
type textarea "go"
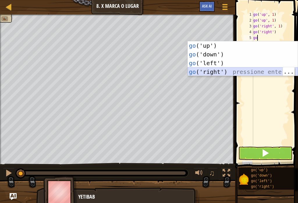
click at [234, 69] on div "go ('up') pressione enter go ('down') pressione enter go ('left') pressione ent…" at bounding box center [243, 67] width 110 height 52
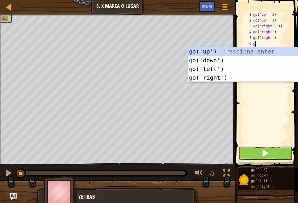
type textarea "go"
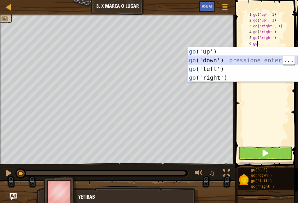
click at [232, 60] on div "go ('up') pressione enter go ('down') pressione enter go ('left') pressione ent…" at bounding box center [243, 73] width 110 height 52
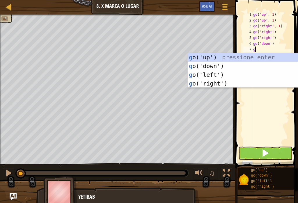
type textarea "go"
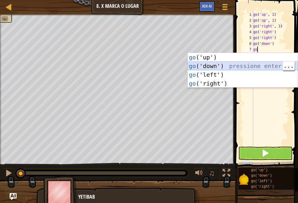
click at [228, 66] on div "go ('up') pressione enter go ('down') pressione enter go ('left') pressione ent…" at bounding box center [243, 79] width 110 height 52
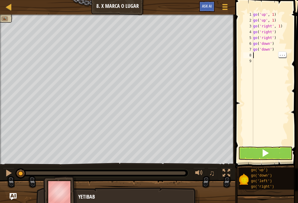
click at [260, 54] on div "go ( 'up' , 1 ) go ( 'up' , 1 ) go ( 'right' , 1 ) go ( 'right' ) go ( 'right' …" at bounding box center [270, 85] width 37 height 146
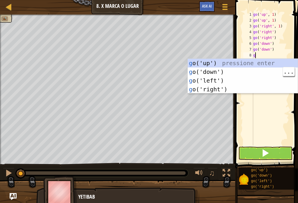
type textarea "go"
click at [221, 78] on div "go ('up') pressione enter go ('down') pressione enter go ('left') pressione ent…" at bounding box center [243, 85] width 110 height 52
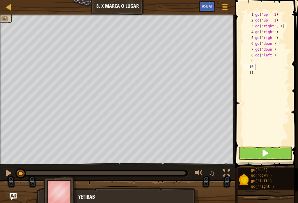
click at [267, 156] on span at bounding box center [265, 153] width 8 height 8
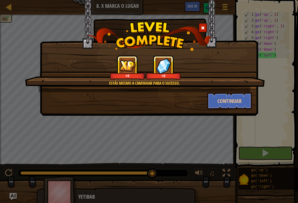
click at [239, 94] on button "Continuar" at bounding box center [229, 100] width 45 height 17
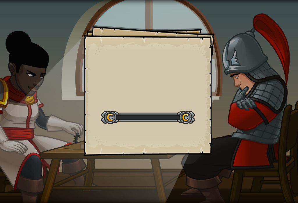
click at [235, 102] on div "Goals Start Level Erro ao carregar do servidor Você precisa de uma assinatura p…" at bounding box center [149, 101] width 298 height 203
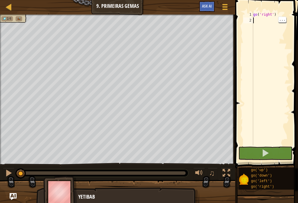
click at [261, 19] on div "go ( 'right' )" at bounding box center [270, 85] width 37 height 146
type textarea "g"
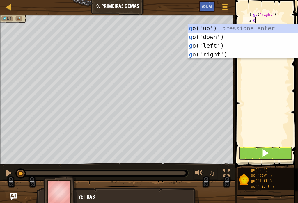
scroll to position [3, 0]
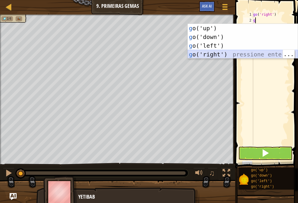
click at [229, 54] on div "g o('up') pressione enter g o('down') pressione enter g o('left') pressione ent…" at bounding box center [243, 50] width 110 height 52
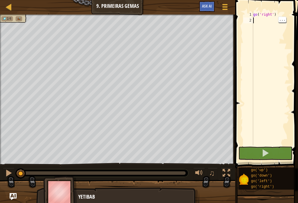
type textarea "go('right')"
click at [264, 19] on div "go ( 'right' )" at bounding box center [270, 85] width 37 height 146
click at [264, 25] on div "go ( 'right' )" at bounding box center [270, 85] width 37 height 146
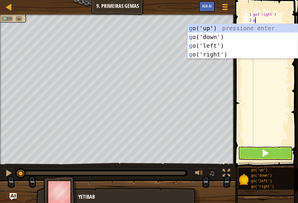
type textarea "go"
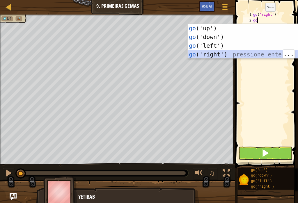
click at [242, 54] on div "go ('up') pressione enter go ('down') pressione enter go ('left') pressione ent…" at bounding box center [243, 50] width 110 height 52
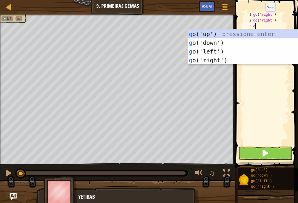
type textarea "go"
click at [244, 34] on div "go ('up') pressione enter go ('down') pressione enter go ('left') pressione ent…" at bounding box center [243, 56] width 110 height 52
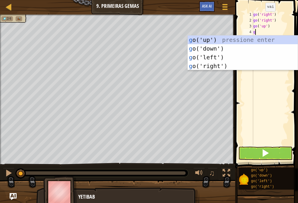
type textarea "go"
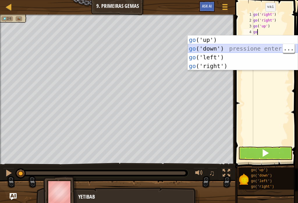
click at [230, 46] on div "go ('up') pressione enter go ('down') pressione enter go ('left') pressione ent…" at bounding box center [243, 62] width 110 height 52
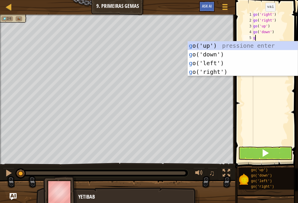
type textarea "go"
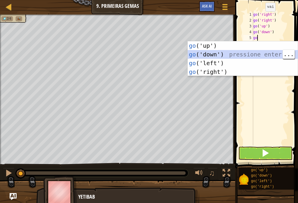
click at [258, 54] on div "go ('up') pressione enter go ('down') pressione enter go ('left') pressione ent…" at bounding box center [243, 67] width 110 height 52
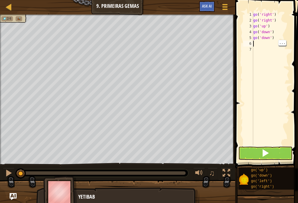
click at [261, 45] on div "go ( 'right' ) go ( 'right' ) go ( 'up' ) go ( 'down' ) go ( 'down' )" at bounding box center [270, 85] width 37 height 146
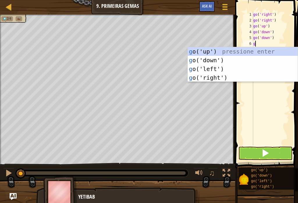
type textarea "go"
click at [245, 51] on div "go ('up') pressione enter go ('down') pressione enter go ('left') pressione ent…" at bounding box center [243, 73] width 110 height 52
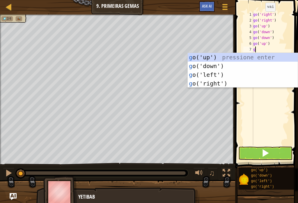
type textarea "go"
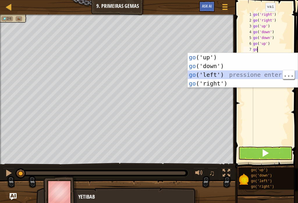
click at [233, 80] on div "go ('up') pressione enter go ('down') pressione enter go ('left') pressione ent…" at bounding box center [243, 79] width 110 height 52
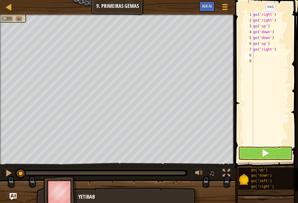
click at [271, 155] on button at bounding box center [265, 153] width 54 height 13
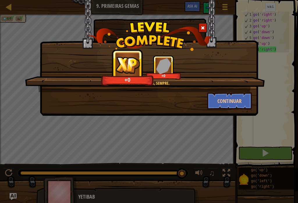
click at [241, 101] on button "Continuar" at bounding box center [229, 100] width 45 height 17
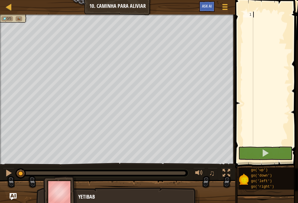
click at [259, 9] on span at bounding box center [267, 76] width 68 height 186
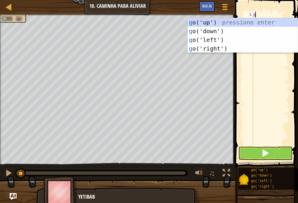
scroll to position [3, 0]
type textarea "go"
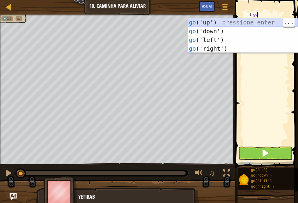
click at [236, 21] on div "go ('up') pressione enter go ('down') pressione enter go ('left') pressione ent…" at bounding box center [243, 44] width 110 height 52
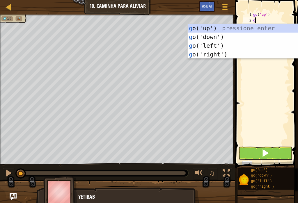
type textarea "go"
click at [259, 26] on div "go ('up') pressione enter go ('down') pressione enter go ('left') pressione ent…" at bounding box center [243, 50] width 110 height 52
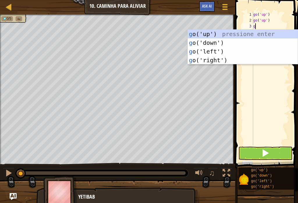
type textarea "go"
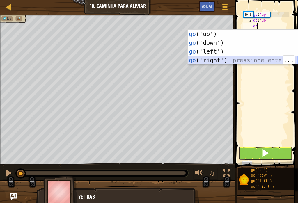
click at [228, 62] on div "go ('up') pressione enter go ('down') pressione enter go ('left') pressione ent…" at bounding box center [243, 56] width 110 height 52
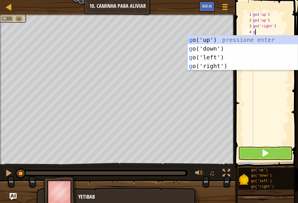
type textarea "go"
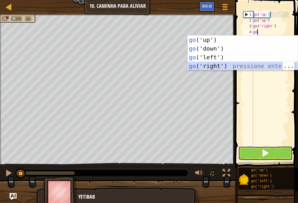
click at [211, 68] on div "go ('up') pressione enter go ('down') pressione enter go ('left') pressione ent…" at bounding box center [243, 62] width 110 height 52
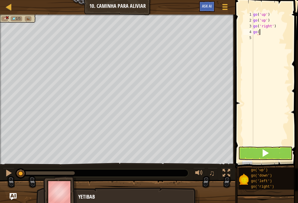
type textarea "g"
click at [262, 24] on div "go ( 'up' ) go ( 'up' )" at bounding box center [270, 85] width 37 height 146
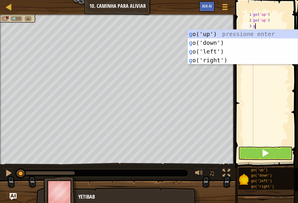
type textarea "go"
click at [257, 33] on div "go ('up') pressione enter go ('down') pressione enter go ('left') pressione ent…" at bounding box center [243, 56] width 110 height 52
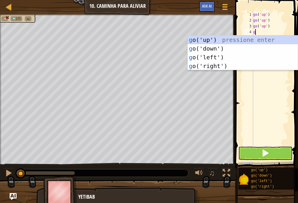
type textarea "go"
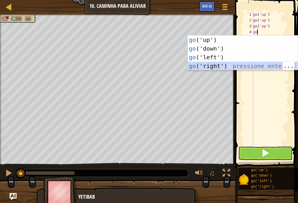
click at [242, 65] on div "go ('up') pressione enter go ('down') pressione enter go ('left') pressione ent…" at bounding box center [243, 62] width 110 height 52
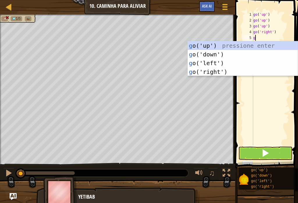
type textarea "go"
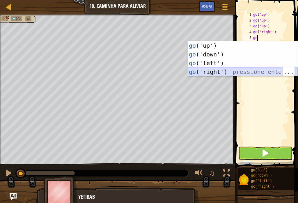
click at [228, 69] on div "go ('up') pressione enter go ('down') pressione enter go ('left') pressione ent…" at bounding box center [243, 67] width 110 height 52
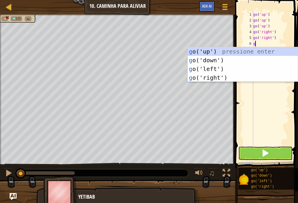
type textarea "go"
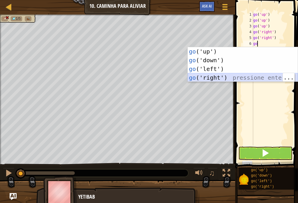
click at [229, 74] on div "go ('up') pressione enter go ('down') pressione enter go ('left') pressione ent…" at bounding box center [243, 73] width 110 height 52
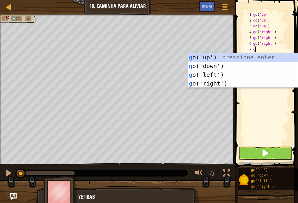
type textarea "go"
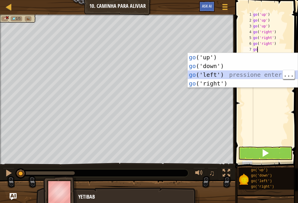
click at [233, 83] on div "go ('up') pressione enter go ('down') pressione enter go ('left') pressione ent…" at bounding box center [243, 79] width 110 height 52
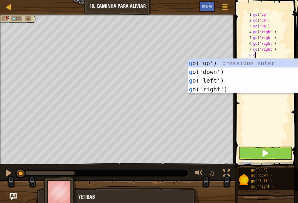
type textarea "go"
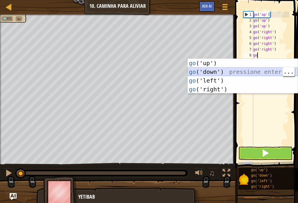
click at [257, 70] on div "go ('up') pressione enter go ('down') pressione enter go ('left') pressione ent…" at bounding box center [243, 85] width 110 height 52
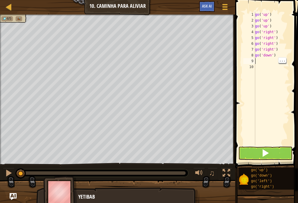
click at [264, 61] on div "go ( 'up' ) go ( 'up' ) go ( 'up' ) go ( 'right' ) go ( 'right' ) go ( 'right' …" at bounding box center [272, 85] width 36 height 146
click at [263, 61] on div "go ( 'up' ) go ( 'up' ) go ( 'up' ) go ( 'right' ) go ( 'right' ) go ( 'right' …" at bounding box center [272, 85] width 36 height 146
type textarea "g"
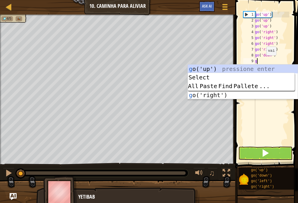
type textarea "go"
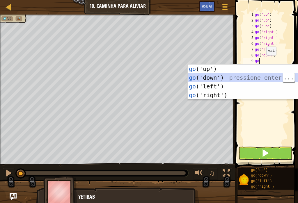
click at [240, 80] on div "go ('up') pressione enter go ('down') pressione enter go ('left') pressione ent…" at bounding box center [243, 91] width 110 height 52
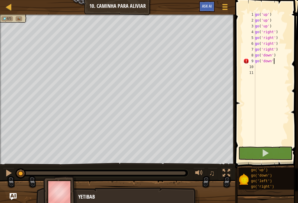
scroll to position [3, 1]
type textarea "go('down')"
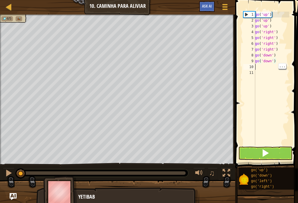
scroll to position [3, 0]
click at [260, 67] on div "go ( 'up' ) go ( 'up' ) go ( 'up' ) go ( 'right' ) go ( 'right' ) go ( 'right' …" at bounding box center [272, 85] width 36 height 146
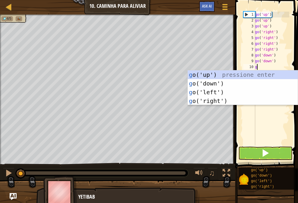
type textarea "go"
click at [238, 80] on div "go ('up') pressione enter go ('down') pressione enter go ('left') pressione ent…" at bounding box center [243, 96] width 110 height 52
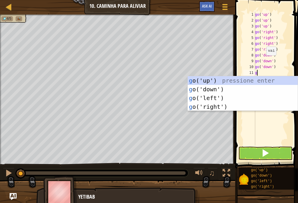
type textarea "go"
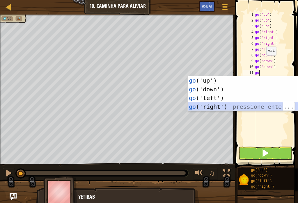
click at [229, 83] on div "go ('up') pressione enter go ('down') pressione enter go ('left') pressione ent…" at bounding box center [243, 102] width 110 height 52
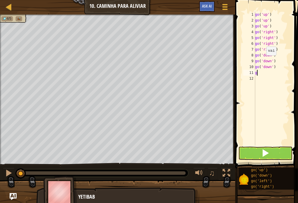
type textarea "go"
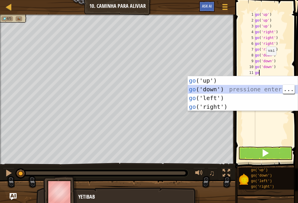
click at [234, 86] on div "go ('up') pressione enter go ('down') pressione enter go ('left') pressione ent…" at bounding box center [243, 102] width 110 height 52
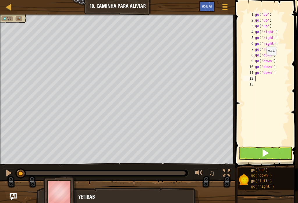
click at [242, 86] on div "1 2 3 4 5 6 7 8 9 10 11 12 13 go ( 'up' ) go ( 'up' ) go ( 'up' ) go ( 'right' …" at bounding box center [265, 79] width 47 height 134
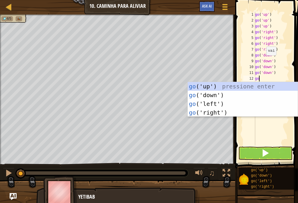
type textarea "g"
type textarea "go"
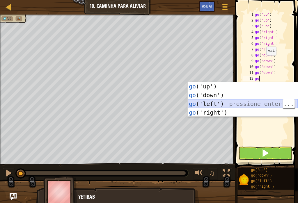
click at [229, 102] on div "go ('up') pressione enter go ('down') pressione enter go ('left') pressione ent…" at bounding box center [243, 108] width 110 height 52
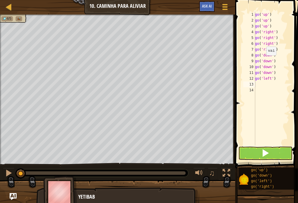
click at [273, 156] on button at bounding box center [265, 153] width 54 height 13
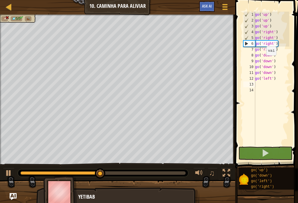
click at [10, 171] on div at bounding box center [9, 173] width 8 height 8
click at [276, 81] on div "go ( 'up' ) go ( 'up' ) go ( 'up' ) go ( 'right' ) go ( 'right' ) go ( 'right' …" at bounding box center [272, 85] width 36 height 146
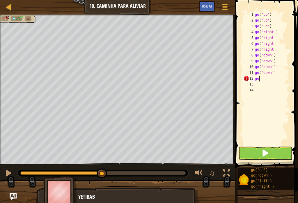
type textarea "g"
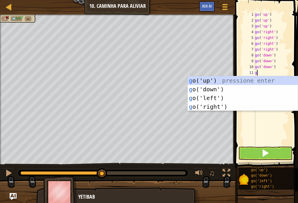
type textarea "go"
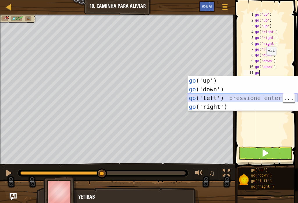
click at [249, 96] on div "go ('up') pressione enter go ('down') pressione enter go ('left') pressione ent…" at bounding box center [243, 102] width 110 height 52
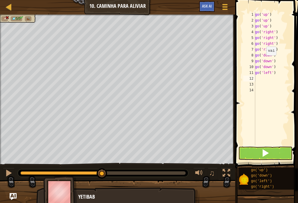
click at [268, 149] on span at bounding box center [265, 153] width 8 height 8
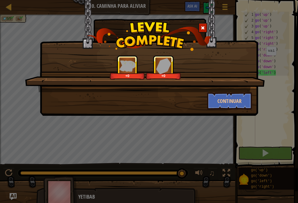
click at [235, 100] on button "Continuar" at bounding box center [229, 100] width 45 height 17
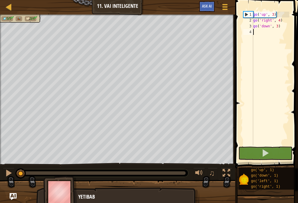
click at [278, 152] on button at bounding box center [265, 153] width 54 height 13
click at [279, 152] on button at bounding box center [265, 153] width 54 height 13
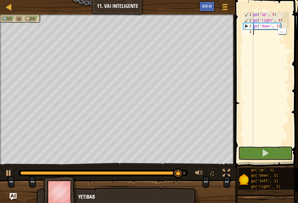
click at [268, 31] on div "go ( 'up' , 3 ) go ( 'right' , 4 ) go ( 'down' , 3 )" at bounding box center [270, 85] width 37 height 146
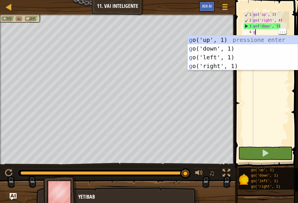
scroll to position [3, 0]
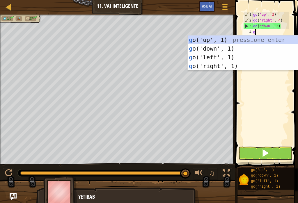
type textarea "go"
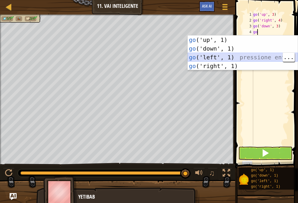
click at [239, 55] on div "go ('up', 1) pressione enter go ('down', 1) pressione enter go ('left', 1) pres…" at bounding box center [243, 62] width 110 height 52
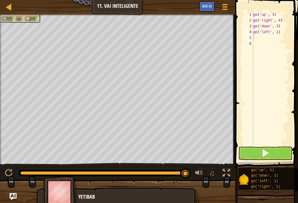
click at [263, 155] on span at bounding box center [265, 153] width 8 height 8
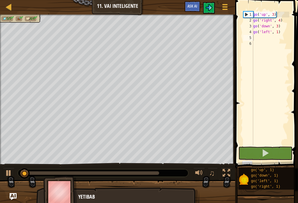
click at [271, 149] on button at bounding box center [265, 153] width 54 height 13
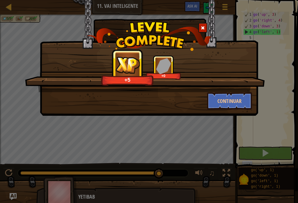
click at [237, 102] on button "Continuar" at bounding box center [229, 100] width 45 height 17
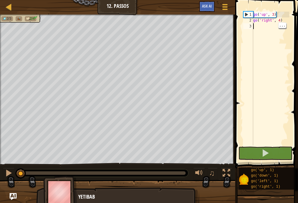
click at [262, 24] on div "go ( 'up' , 3 ) go ( 'right' , 4 )" at bounding box center [270, 85] width 37 height 146
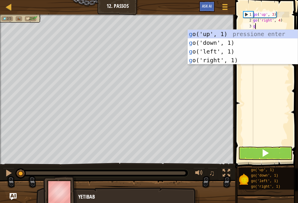
type textarea "go"
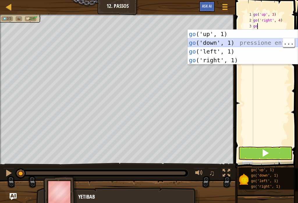
click at [240, 42] on div "go ('up', 1) pressione enter go ('down', 1) pressione enter go ('left', 1) pres…" at bounding box center [243, 56] width 110 height 52
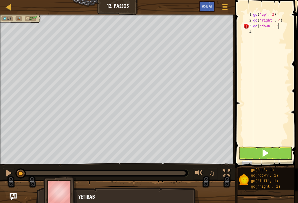
scroll to position [3, 2]
type textarea "go('down', 3)"
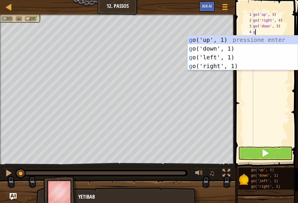
type textarea "go"
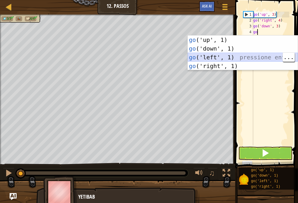
click at [246, 57] on div "go ('up', 1) pressione enter go ('down', 1) pressione enter go ('left', 1) pres…" at bounding box center [243, 62] width 110 height 52
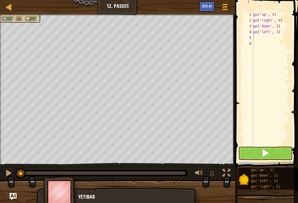
click at [263, 156] on span at bounding box center [265, 153] width 8 height 8
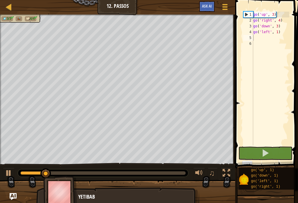
click at [278, 152] on button at bounding box center [265, 153] width 54 height 13
click at [14, 176] on button at bounding box center [9, 174] width 12 height 12
click at [265, 38] on div "go ( 'up' , 3 ) go ( 'right' , 4 ) go ( 'down' , 3 ) go ( 'left' , 1 )" at bounding box center [270, 85] width 37 height 146
type textarea "g"
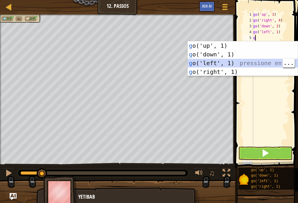
click at [258, 63] on div "g o('up', 1) pressione enter g o('down', 1) pressione enter g o('left', 1) pres…" at bounding box center [243, 67] width 110 height 52
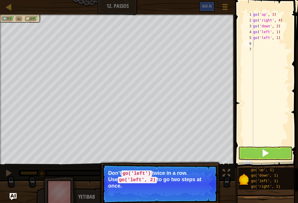
click at [268, 152] on span at bounding box center [265, 153] width 8 height 8
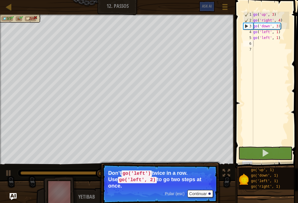
click at [269, 154] on span at bounding box center [265, 153] width 8 height 8
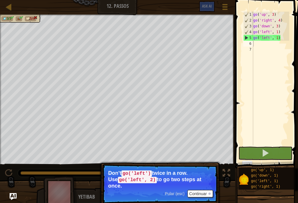
click at [265, 151] on span at bounding box center [265, 153] width 8 height 8
click at [205, 190] on button "Continuar" at bounding box center [200, 194] width 26 height 8
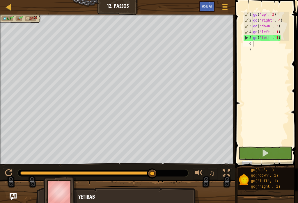
click at [269, 153] on span at bounding box center [265, 153] width 8 height 8
click at [267, 154] on span at bounding box center [265, 153] width 8 height 8
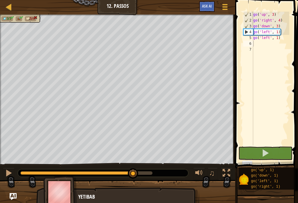
click at [262, 151] on span at bounding box center [265, 153] width 8 height 8
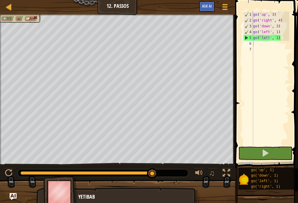
click at [286, 156] on button at bounding box center [265, 153] width 54 height 13
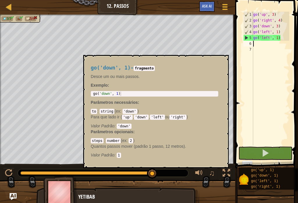
click at [261, 175] on span "go('down', 1)" at bounding box center [264, 176] width 27 height 4
click at [224, 61] on button "×" at bounding box center [222, 62] width 5 height 8
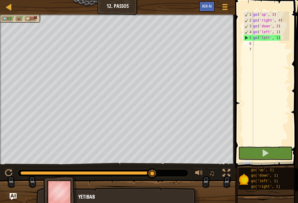
click at [210, 171] on span "♫" at bounding box center [212, 173] width 6 height 9
click at [229, 177] on div at bounding box center [227, 173] width 8 height 8
click at [229, 171] on div at bounding box center [227, 173] width 8 height 8
click at [277, 156] on button at bounding box center [265, 153] width 54 height 13
click at [282, 37] on div "go ( 'up' , 3 ) go ( 'right' , 4 ) go ( 'down' , 3 ) go ( 'left' , 1 ) go ( 'le…" at bounding box center [270, 85] width 37 height 146
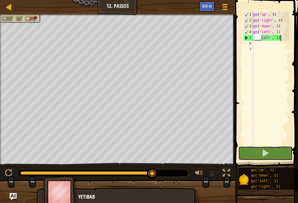
click at [282, 38] on div "go ( 'up' , 3 ) go ( 'right' , 4 ) go ( 'down' , 3 ) go ( 'left' , 1 ) go ( 'le…" at bounding box center [270, 85] width 37 height 146
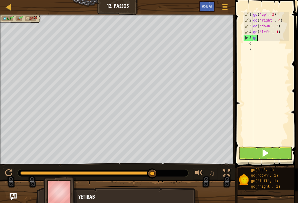
type textarea "g"
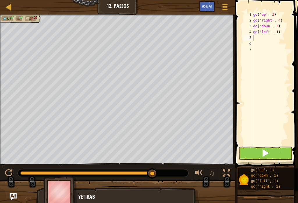
click at [271, 155] on button at bounding box center [265, 153] width 54 height 13
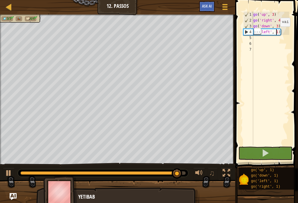
click at [276, 32] on div "go ( 'up' , 3 ) go ( 'right' , 4 ) go ( 'down' , 3 ) go ( 'left' , 1 )" at bounding box center [270, 85] width 37 height 146
click at [271, 34] on div "go ( 'up' , 3 ) go ( 'right' , 4 ) go ( 'down' , 3 ) go ( 'left' , 1 )" at bounding box center [270, 85] width 37 height 146
type textarea "go('left', 1)"
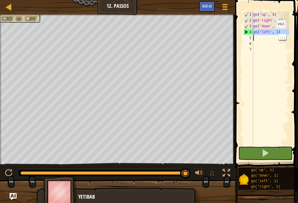
scroll to position [0, 0]
click at [267, 54] on div "go ( 'up' , 3 ) go ( 'right' , 4 ) go ( 'down' , 3 ) go ( 'left' , 1 )" at bounding box center [270, 85] width 37 height 146
click at [279, 33] on div "go ( 'up' , 3 ) go ( 'right' , 4 ) go ( 'down' , 3 ) go ( 'left' , 1 )" at bounding box center [270, 85] width 37 height 146
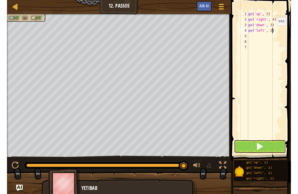
scroll to position [3, 2]
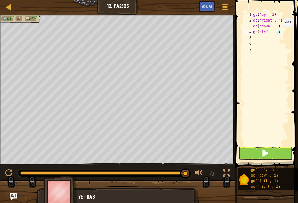
type textarea "go('left', 2)"
click at [272, 153] on button at bounding box center [265, 153] width 54 height 13
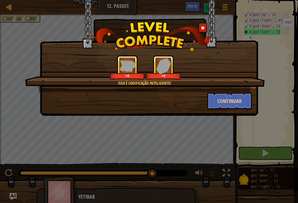
click at [234, 102] on button "Continuar" at bounding box center [229, 100] width 45 height 17
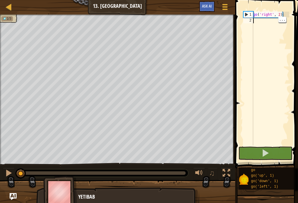
click at [261, 22] on div "go ( 'right' , 2 )" at bounding box center [270, 85] width 37 height 146
click at [261, 36] on div "go ( 'right' , 2 )" at bounding box center [270, 85] width 37 height 146
click at [10, 3] on div at bounding box center [8, 6] width 7 height 7
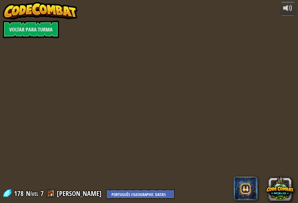
select select "pt-BR"
click at [16, 10] on img at bounding box center [40, 10] width 75 height 17
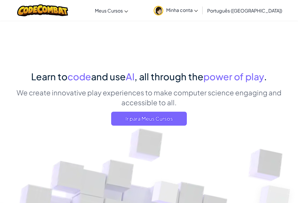
click at [201, 8] on link "Minha conta" at bounding box center [176, 10] width 50 height 18
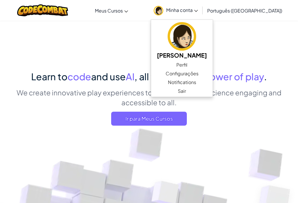
click at [213, 89] on link "Sair" at bounding box center [182, 91] width 62 height 9
